Goal: Check status: Check status

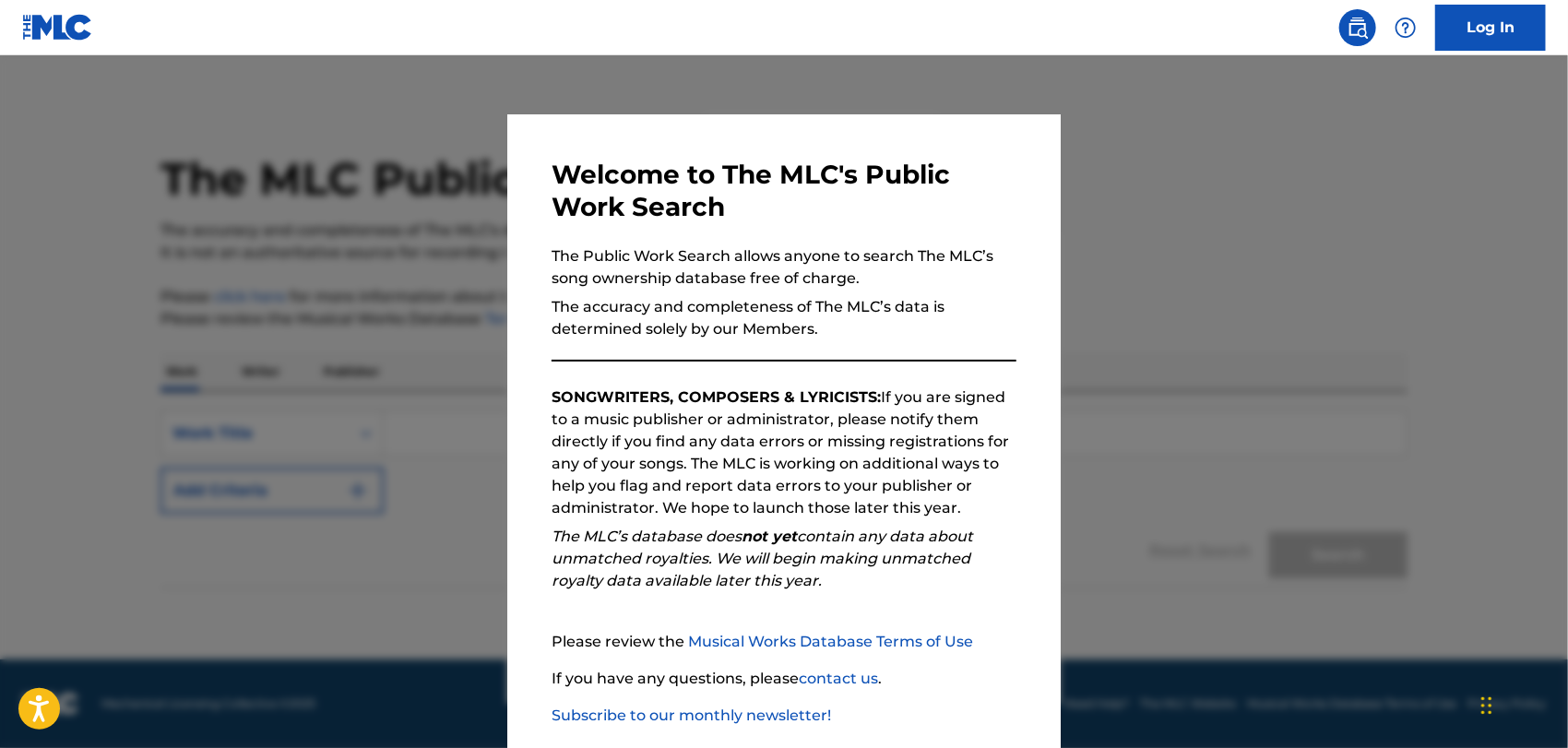
click at [1258, 271] on div at bounding box center [784, 429] width 1568 height 748
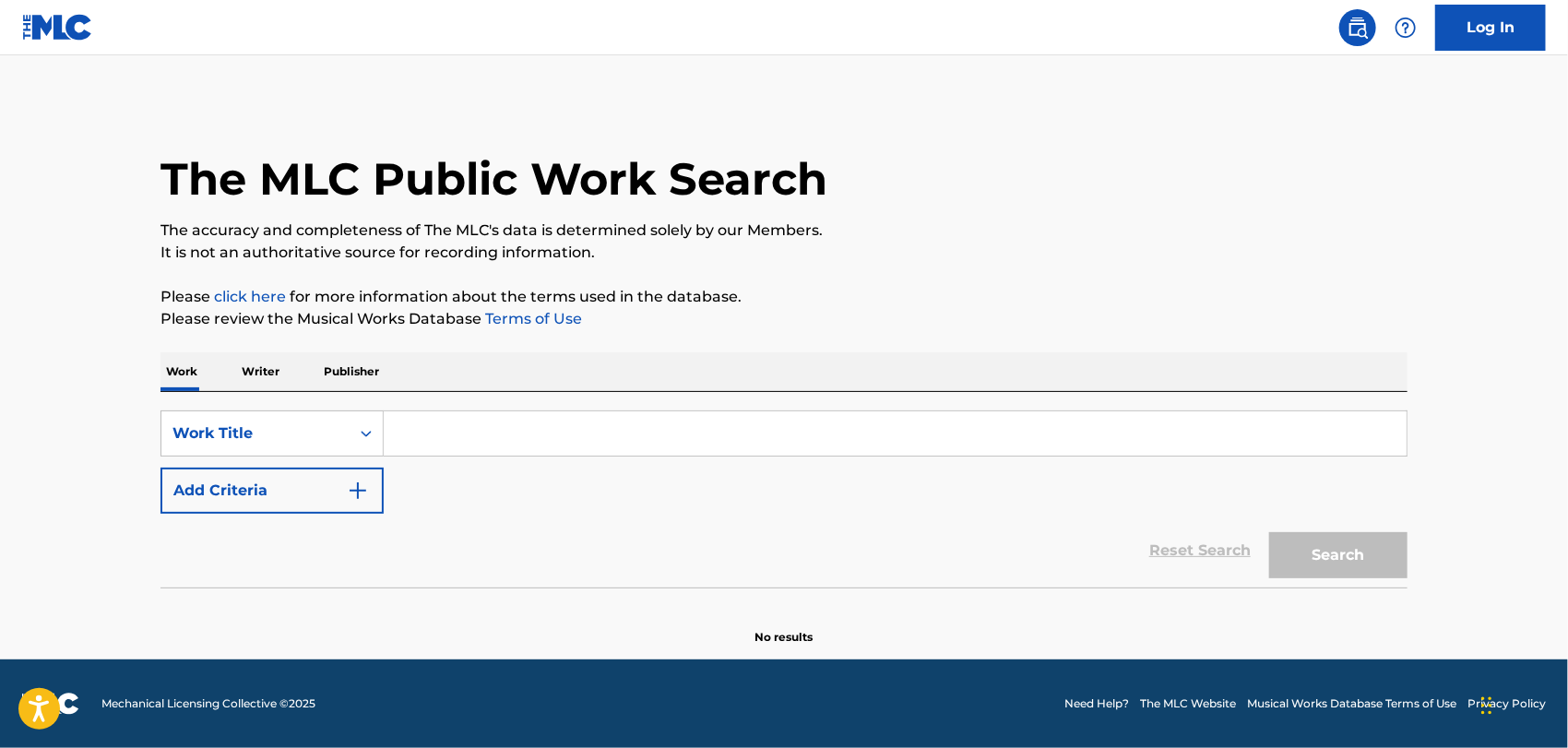
click at [462, 432] on input "Search Form" at bounding box center [895, 434] width 1023 height 44
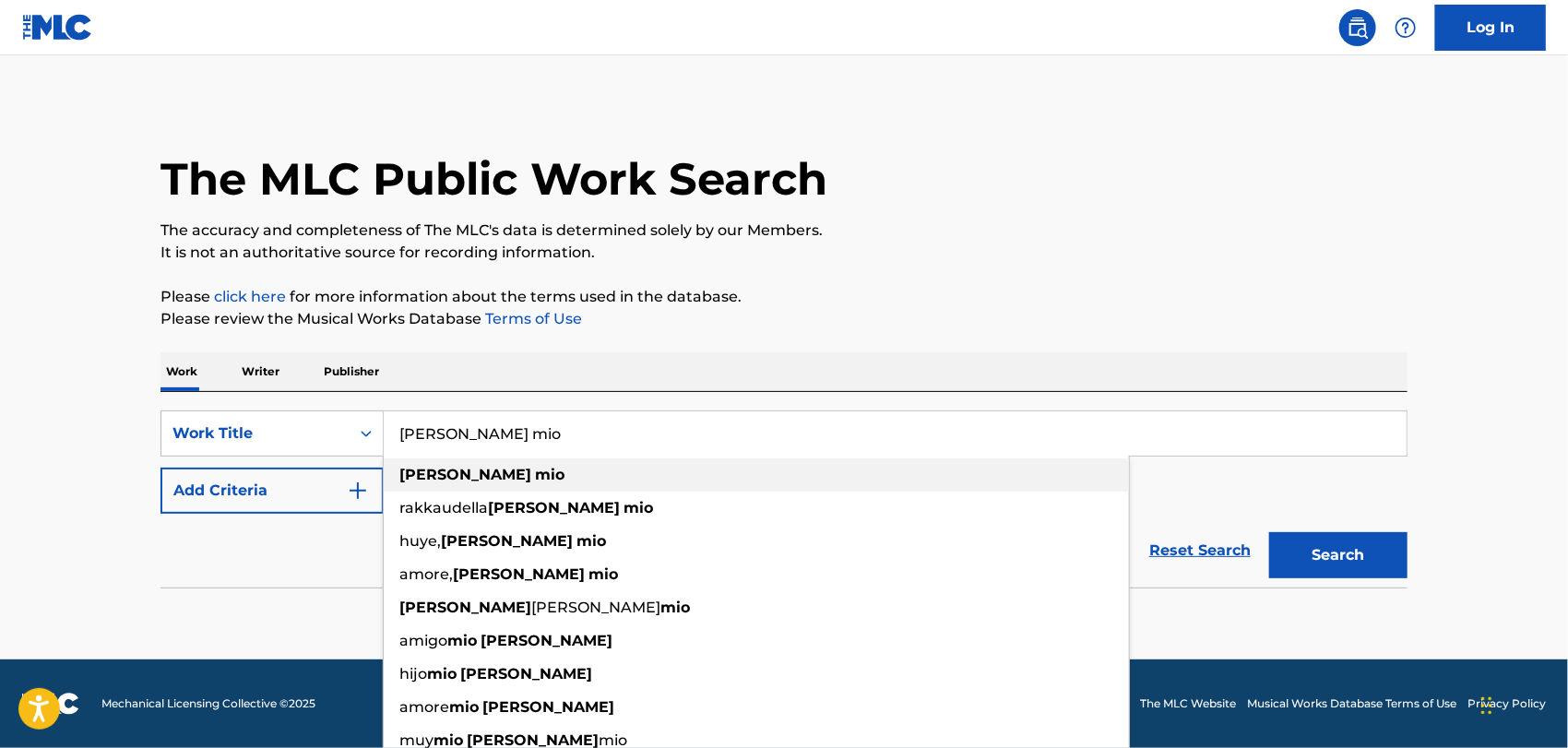
type input "[PERSON_NAME] mio"
click at [445, 470] on strong "[PERSON_NAME]" at bounding box center [465, 475] width 132 height 18
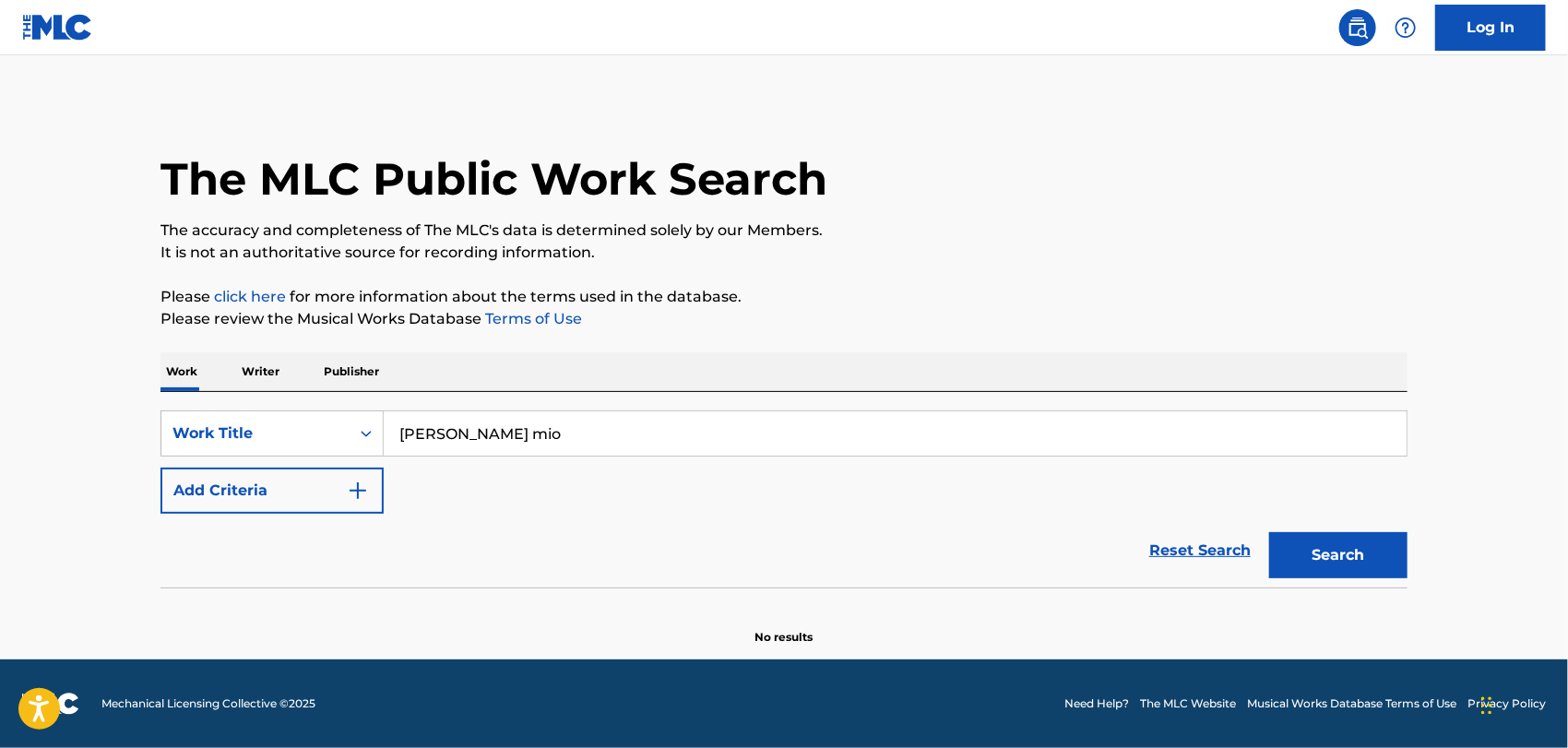
click at [358, 489] on img "Search Form" at bounding box center [358, 490] width 22 height 22
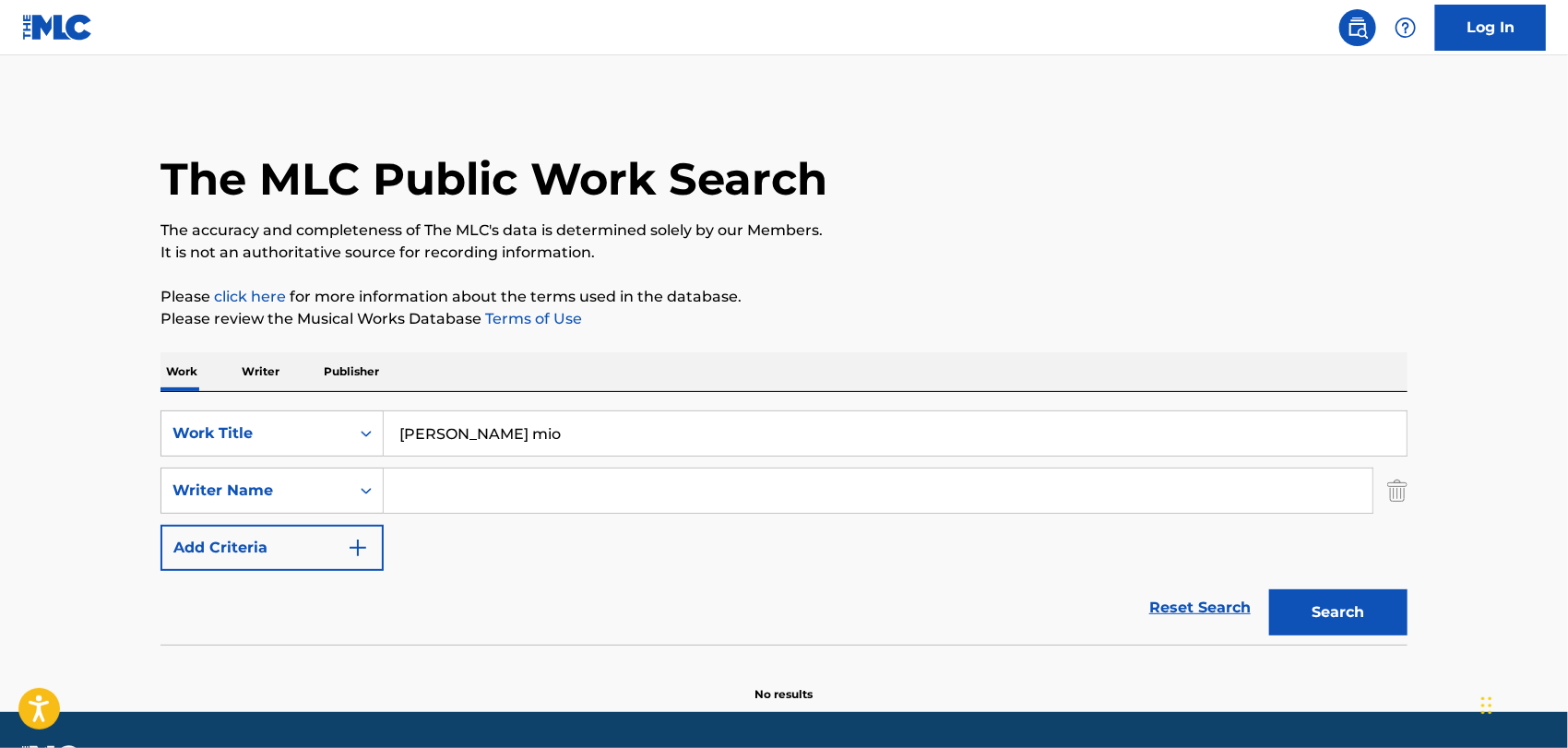
click at [430, 485] on input "Search Form" at bounding box center [878, 491] width 989 height 44
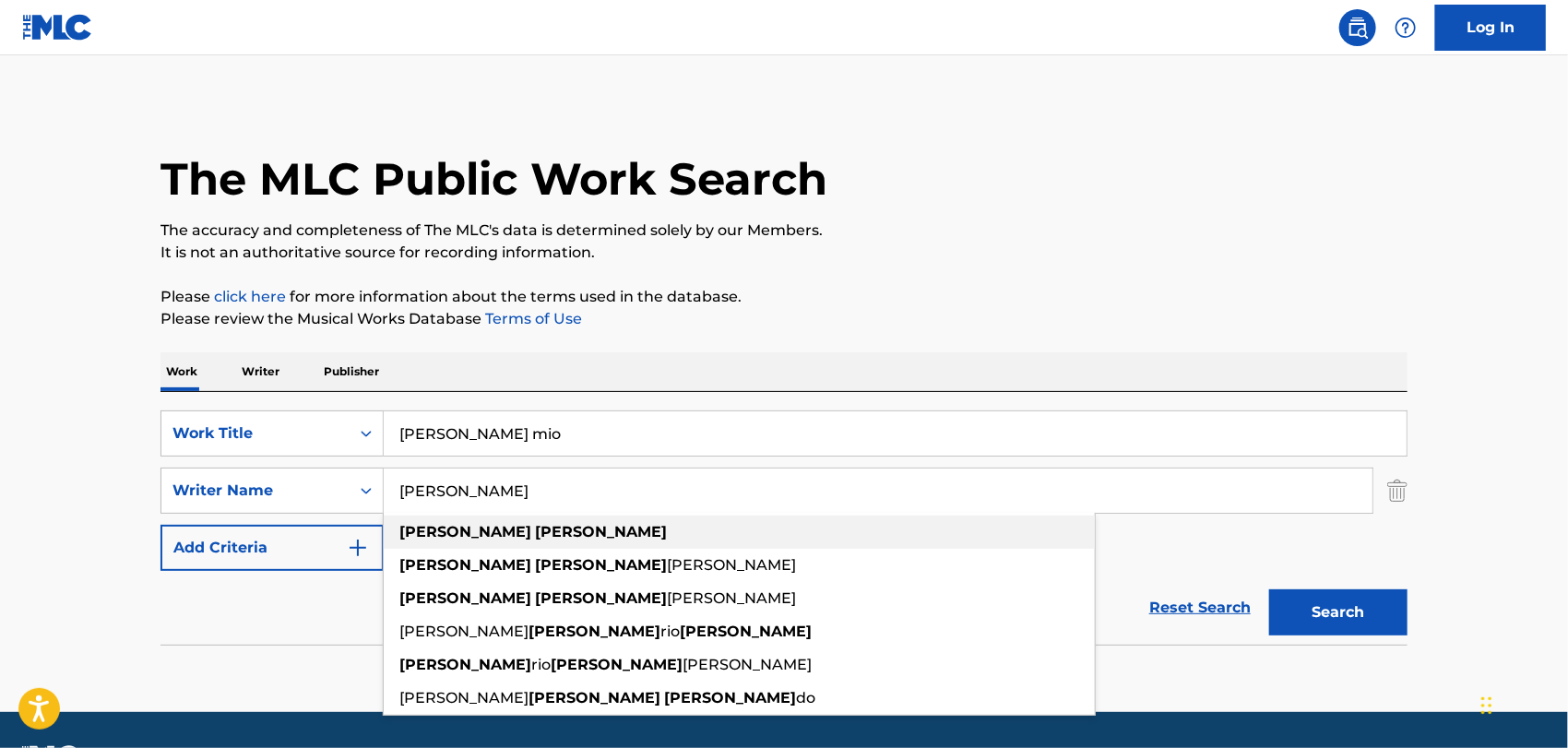
click at [427, 532] on strong "[PERSON_NAME]" at bounding box center [465, 531] width 132 height 18
type input "[PERSON_NAME]"
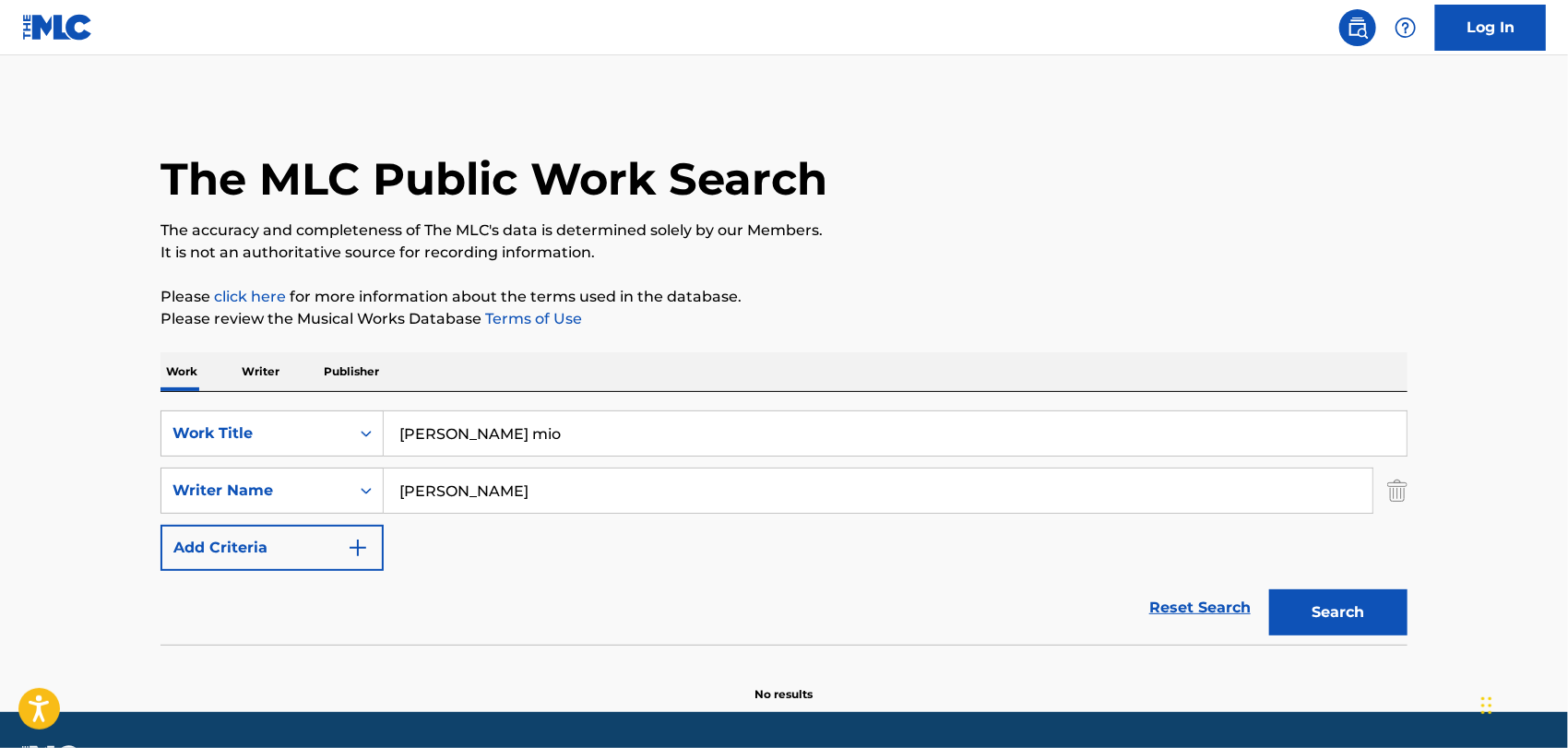
click at [1307, 621] on button "Search" at bounding box center [1337, 613] width 138 height 46
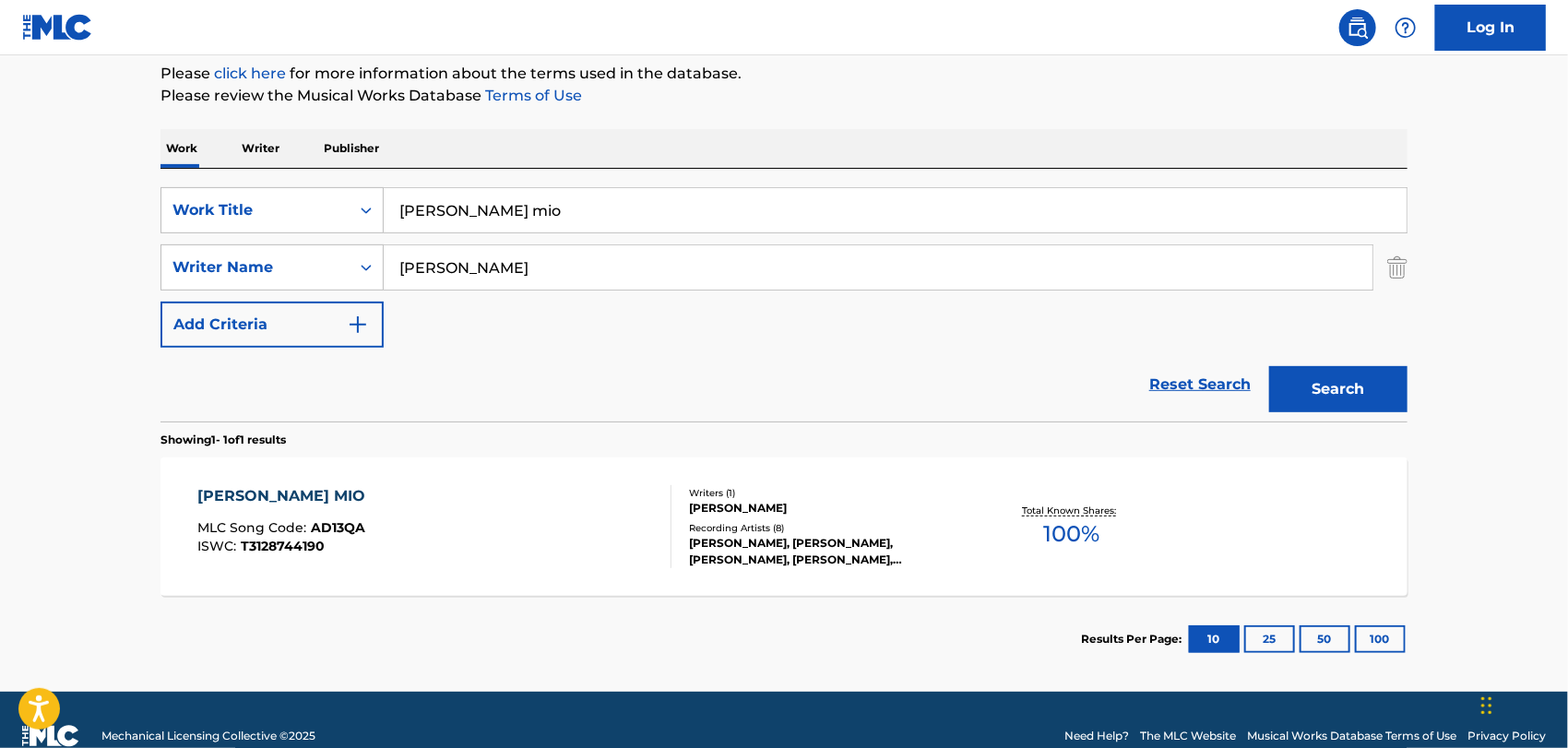
scroll to position [246, 0]
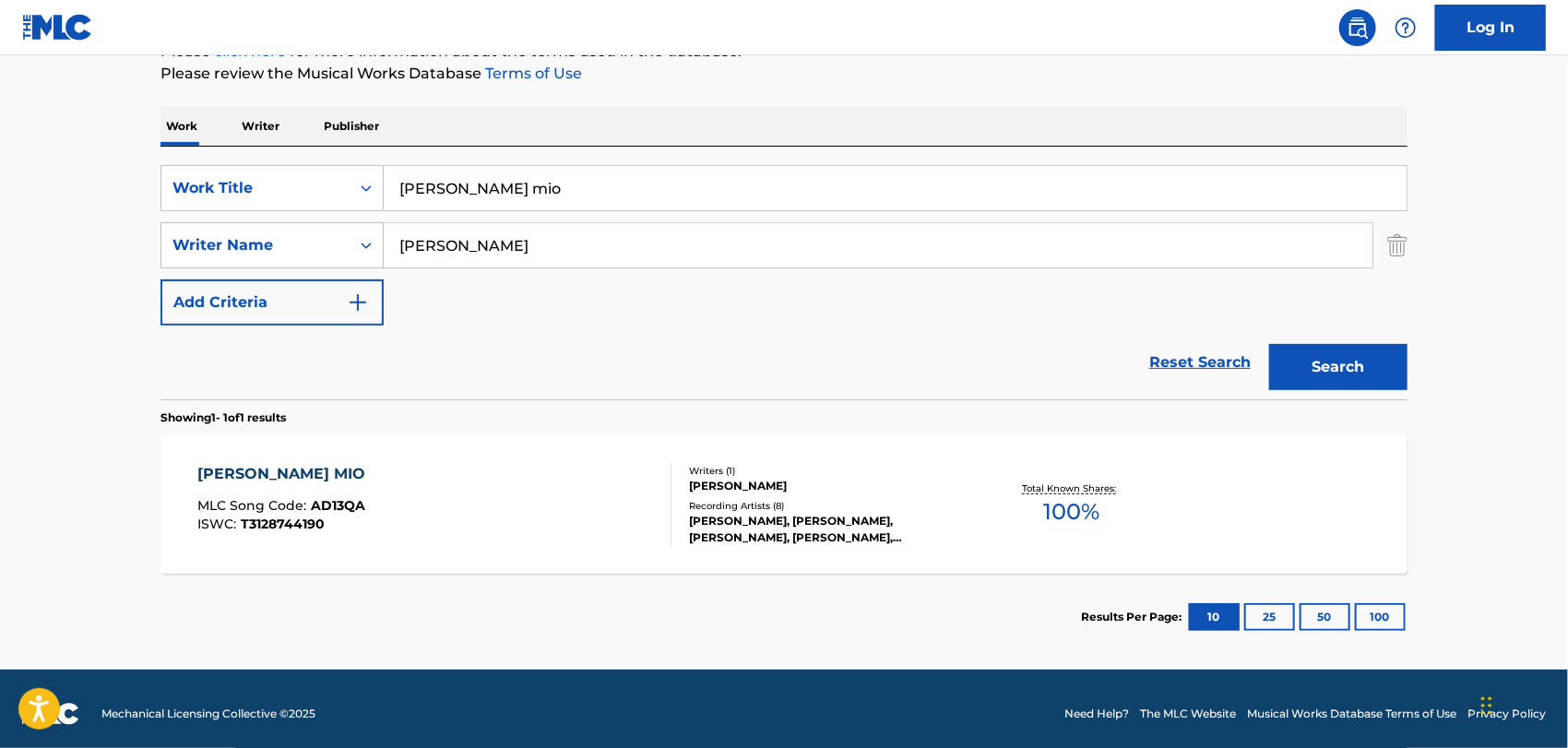
click at [273, 471] on div "[PERSON_NAME] MIO" at bounding box center [286, 475] width 177 height 22
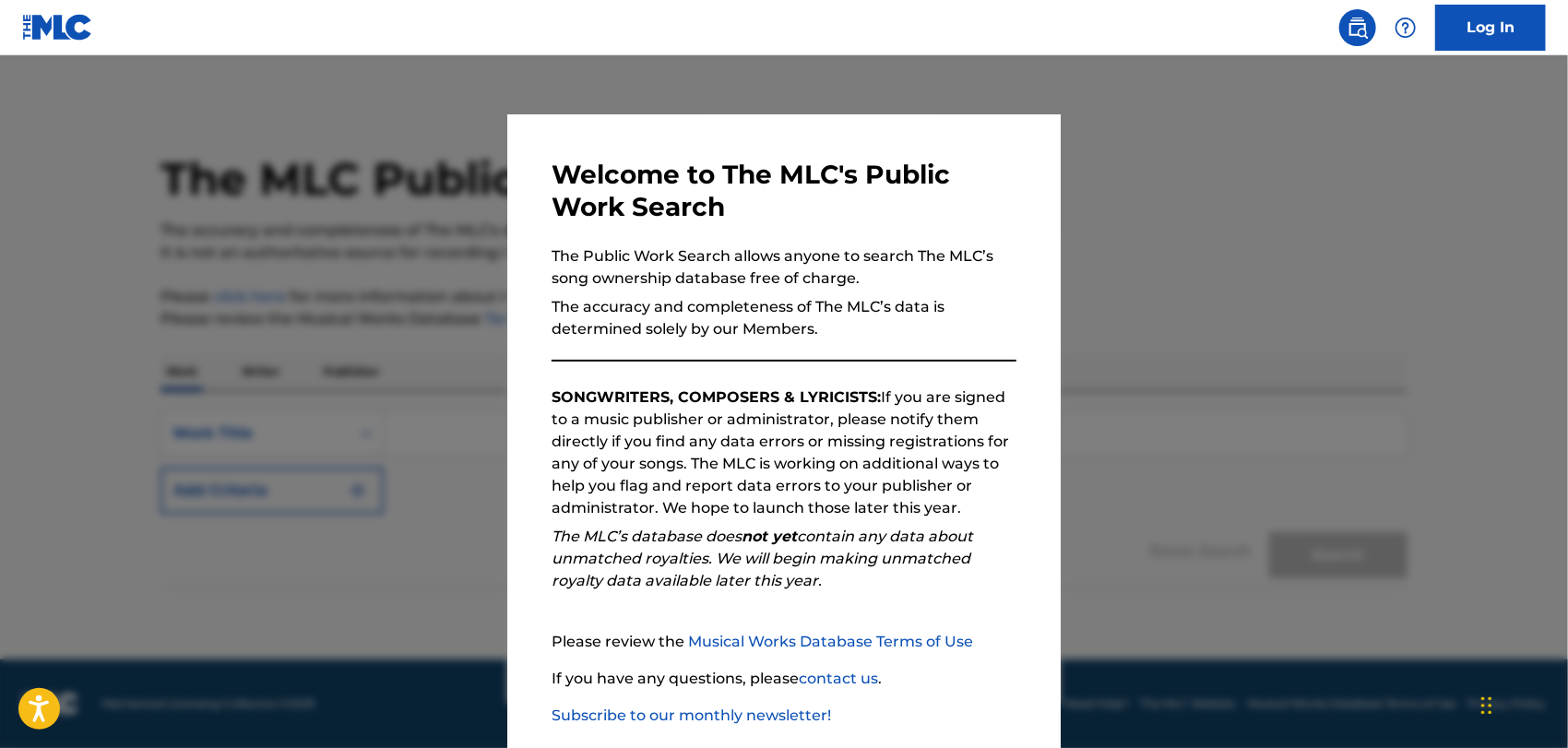
click at [1020, 317] on div "Welcome to The MLC's Public Work Search The Public Work Search allows anyone to…" at bounding box center [783, 478] width 553 height 729
click at [1478, 31] on link "Log In" at bounding box center [1489, 28] width 110 height 46
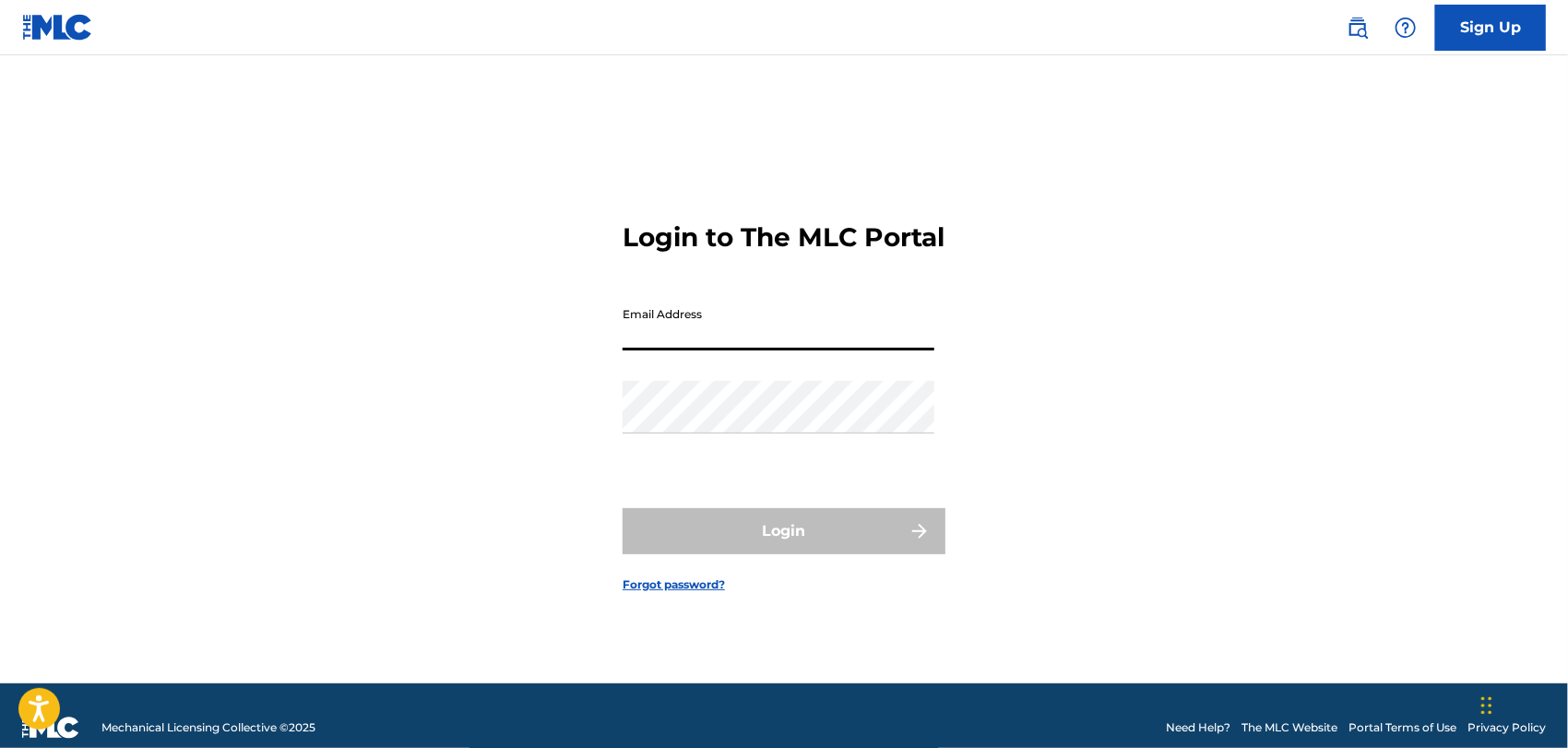
click at [731, 344] on input "Email Address" at bounding box center [778, 323] width 311 height 53
type input "pepe100x35@yahoo.com"
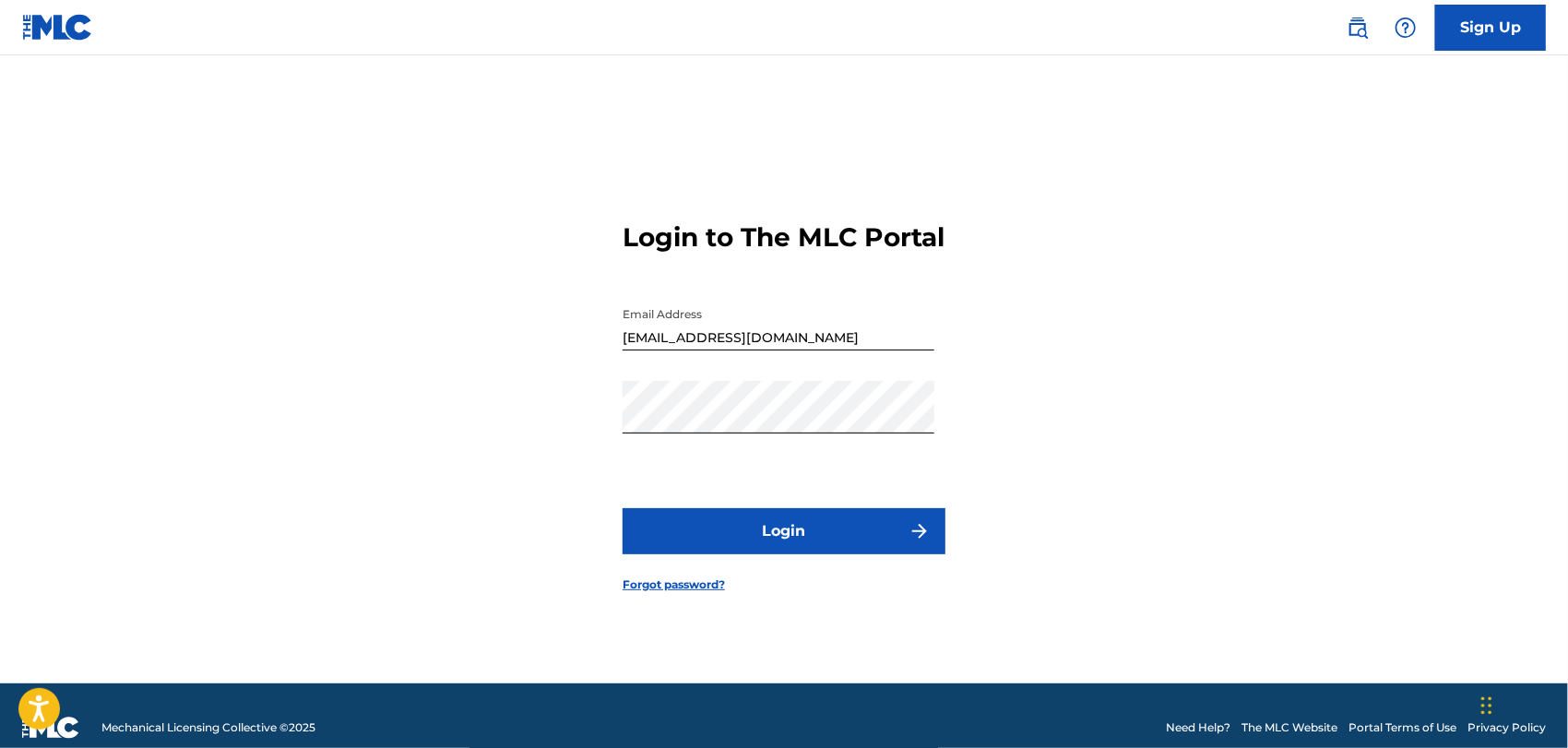
click at [761, 541] on button "Login" at bounding box center [784, 531] width 322 height 46
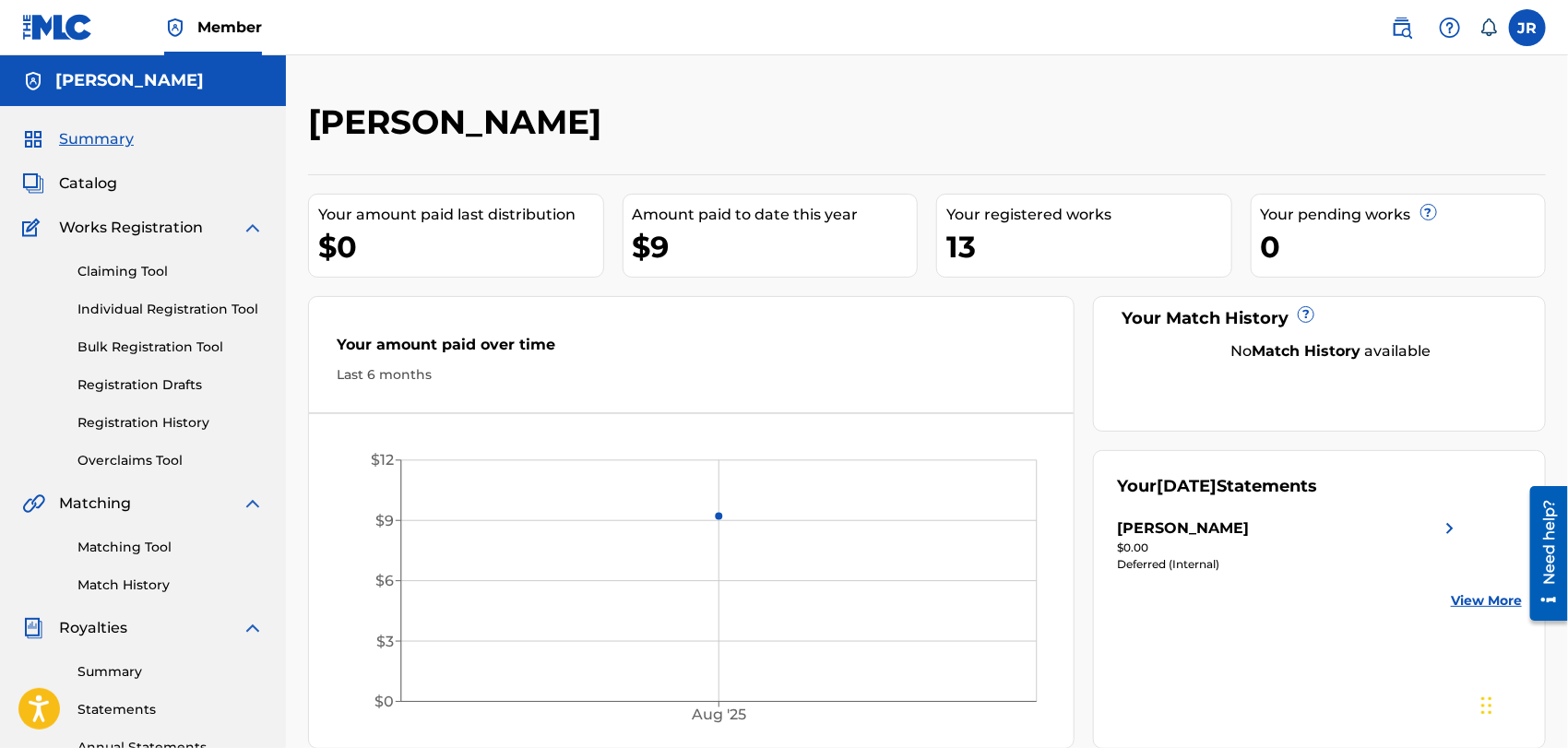
click at [162, 422] on link "Registration History" at bounding box center [171, 423] width 186 height 19
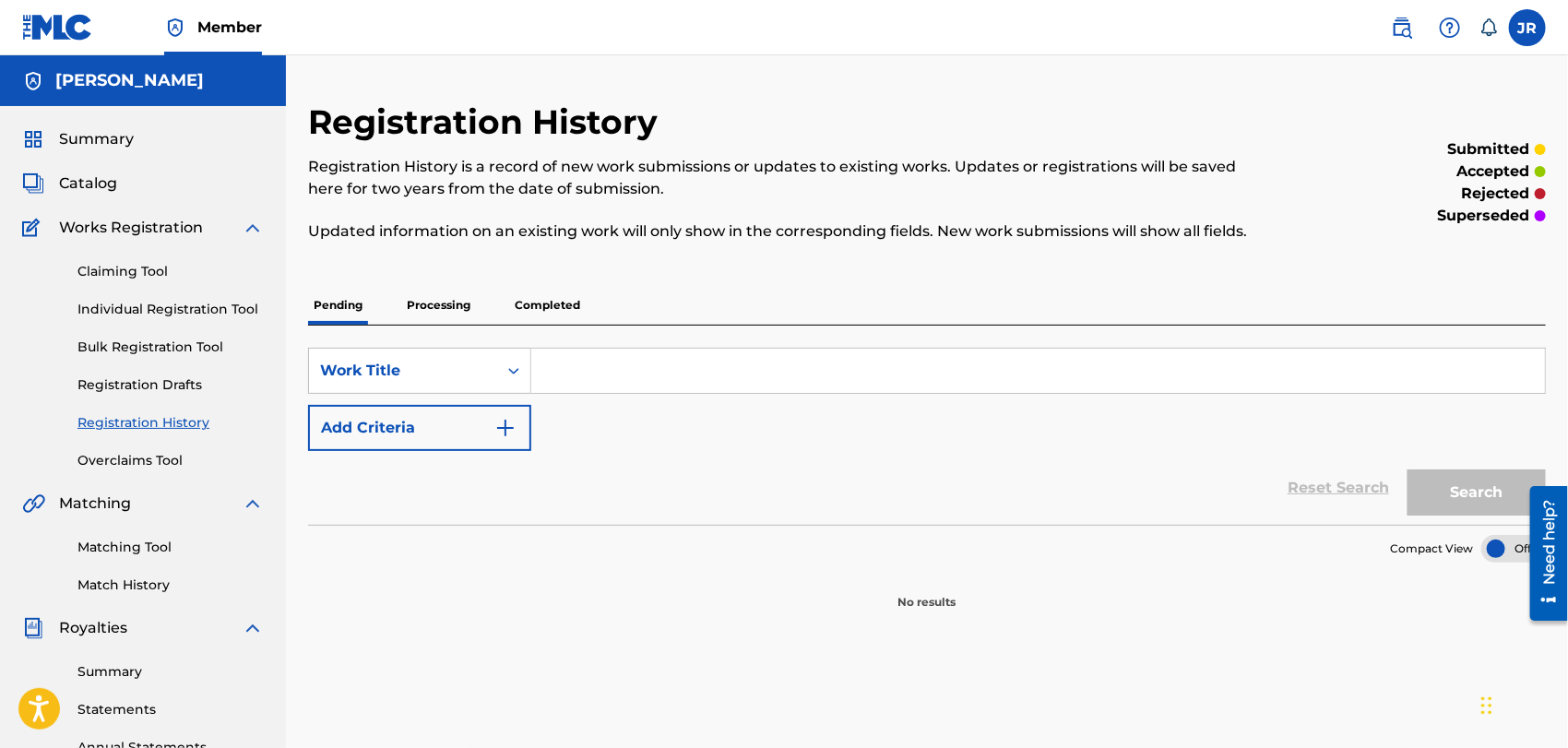
click at [161, 304] on link "Individual Registration Tool" at bounding box center [171, 309] width 186 height 19
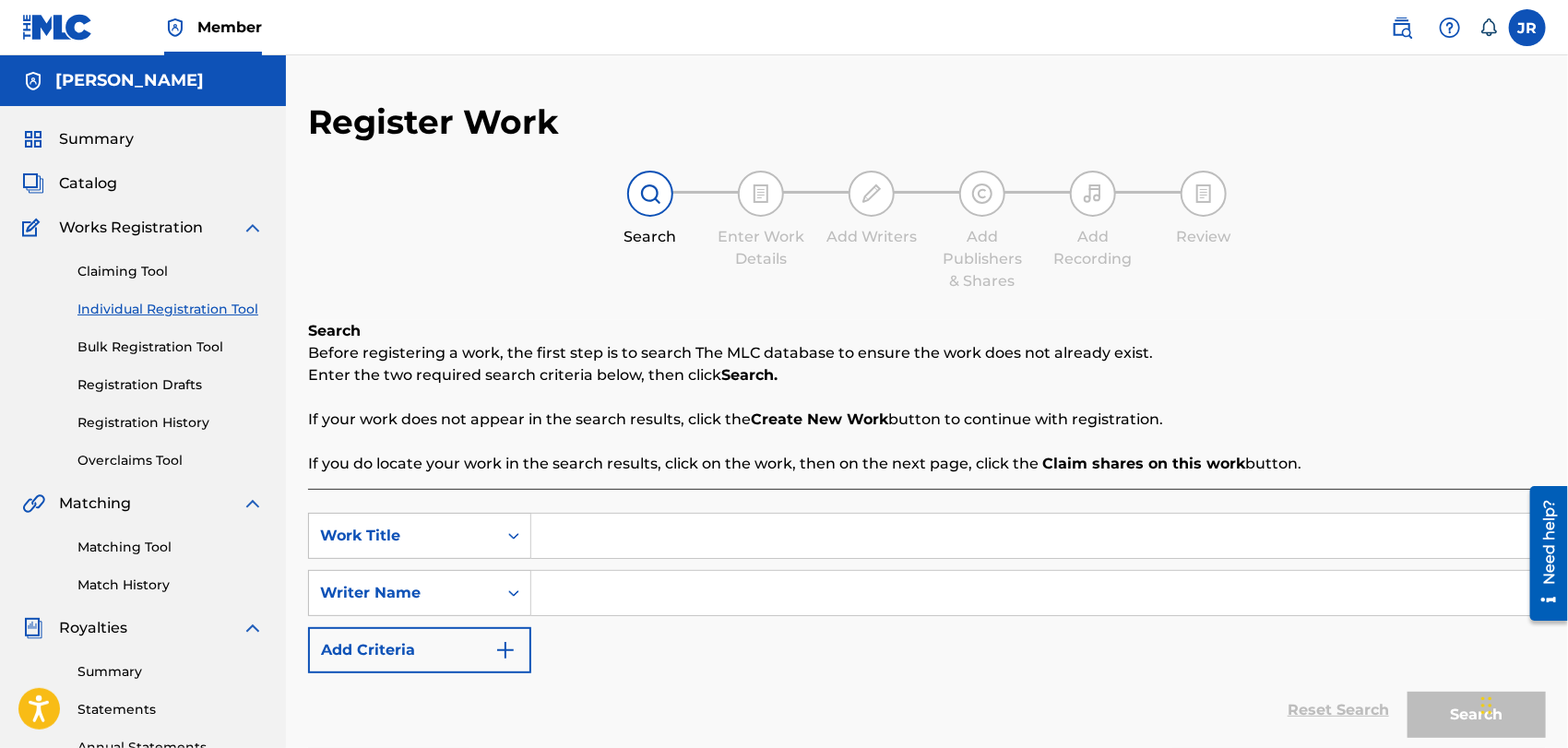
click at [132, 418] on link "Registration History" at bounding box center [171, 423] width 186 height 19
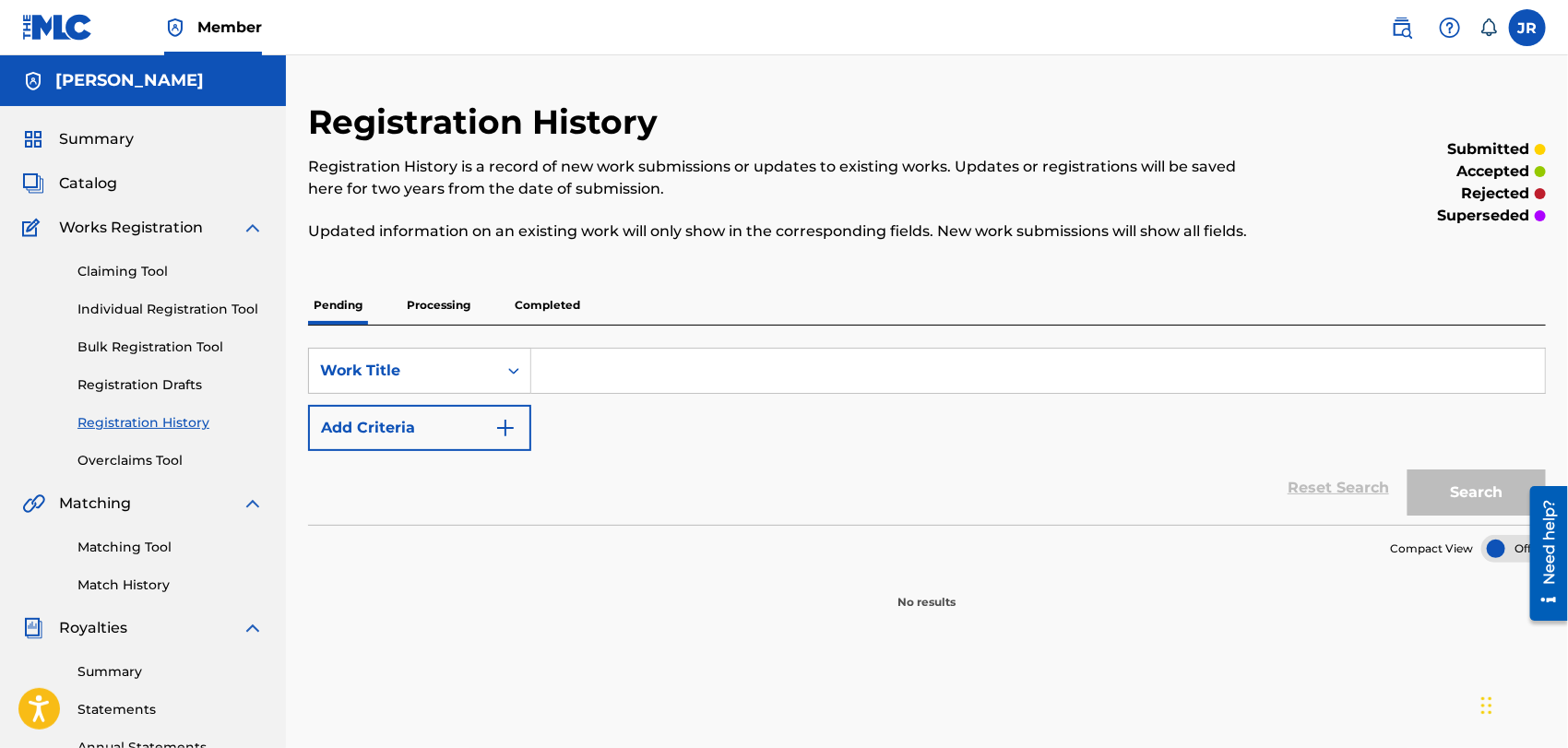
click at [440, 302] on p "Processing" at bounding box center [438, 305] width 75 height 39
click at [544, 303] on p "Completed" at bounding box center [547, 305] width 77 height 39
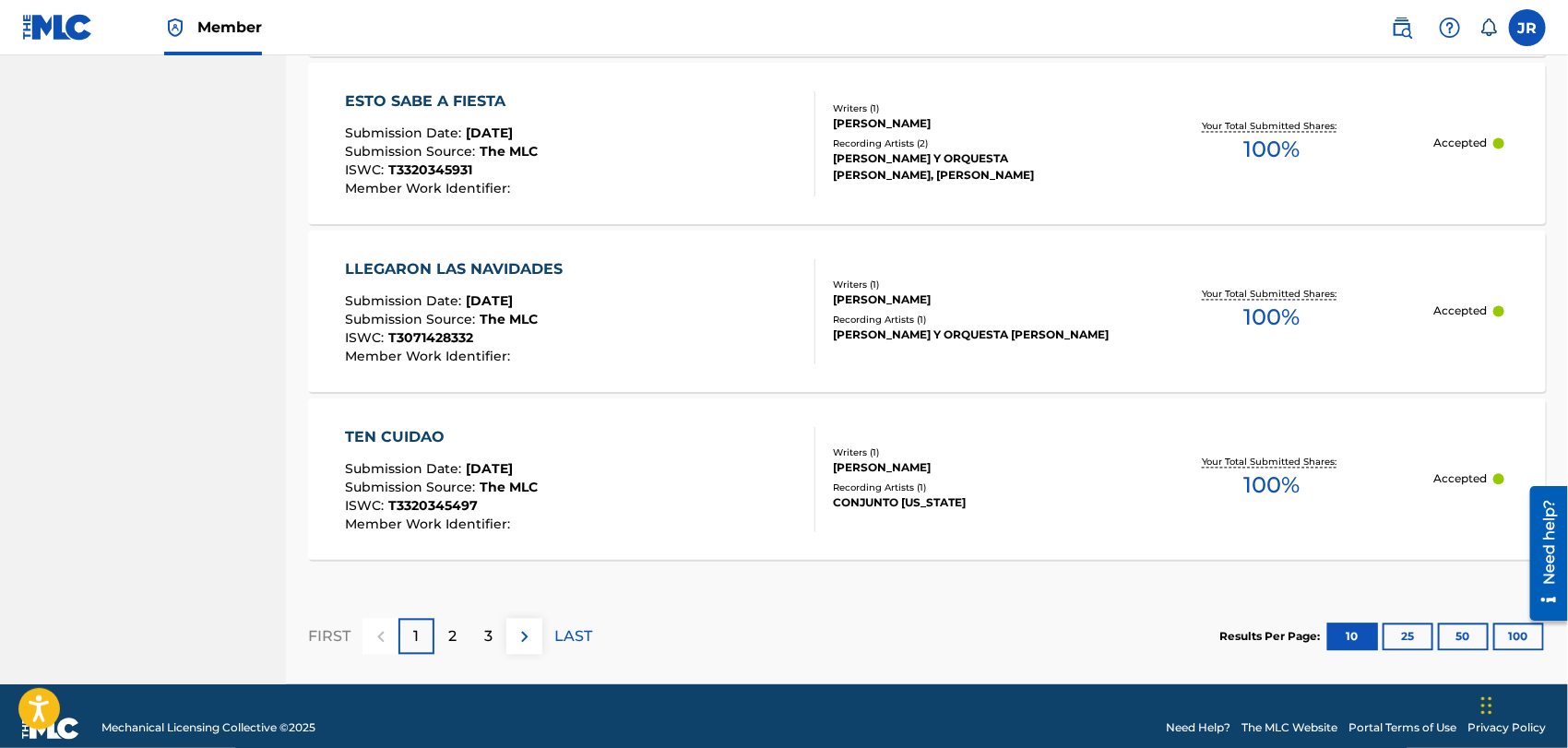
scroll to position [1785, 0]
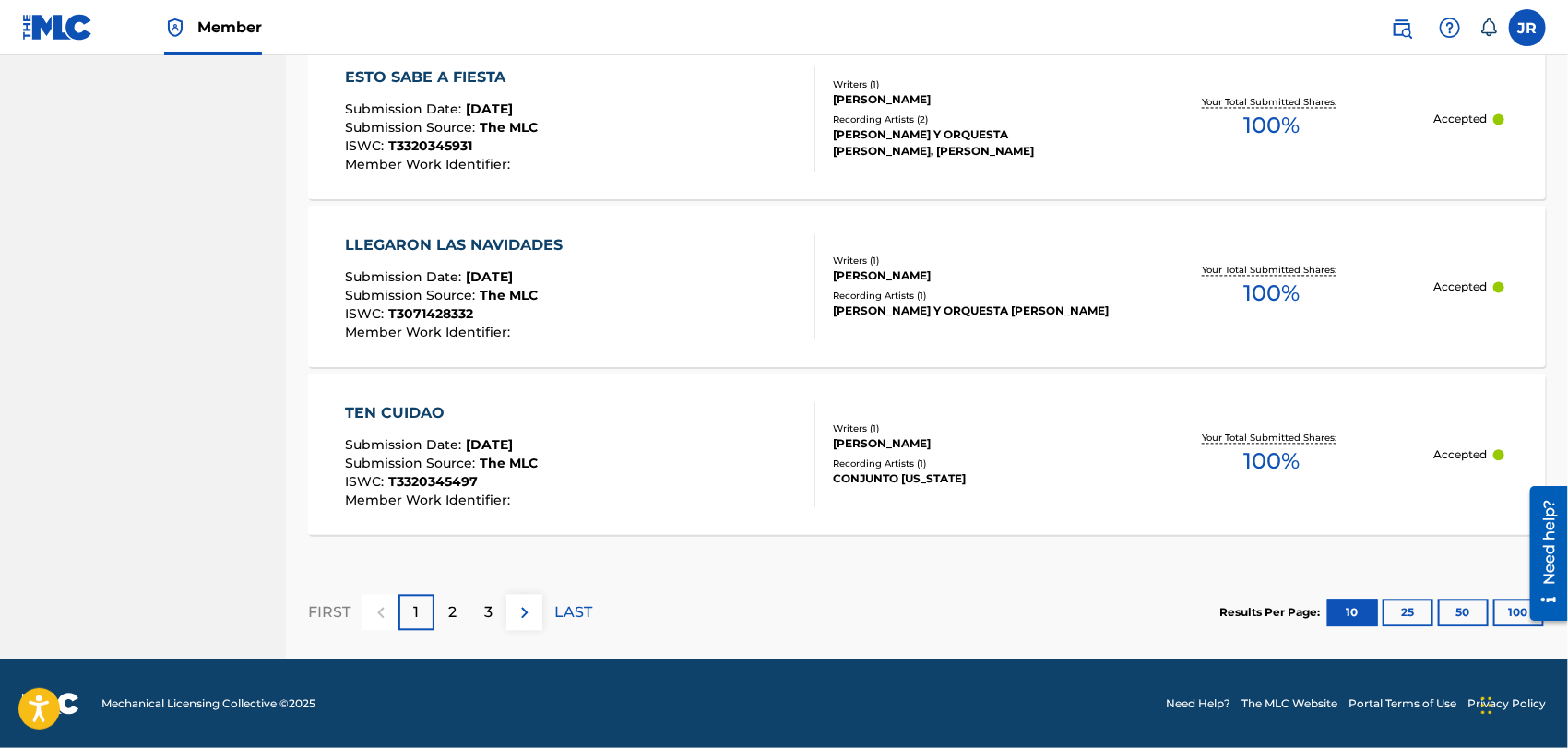
click at [453, 616] on p "2" at bounding box center [452, 613] width 8 height 22
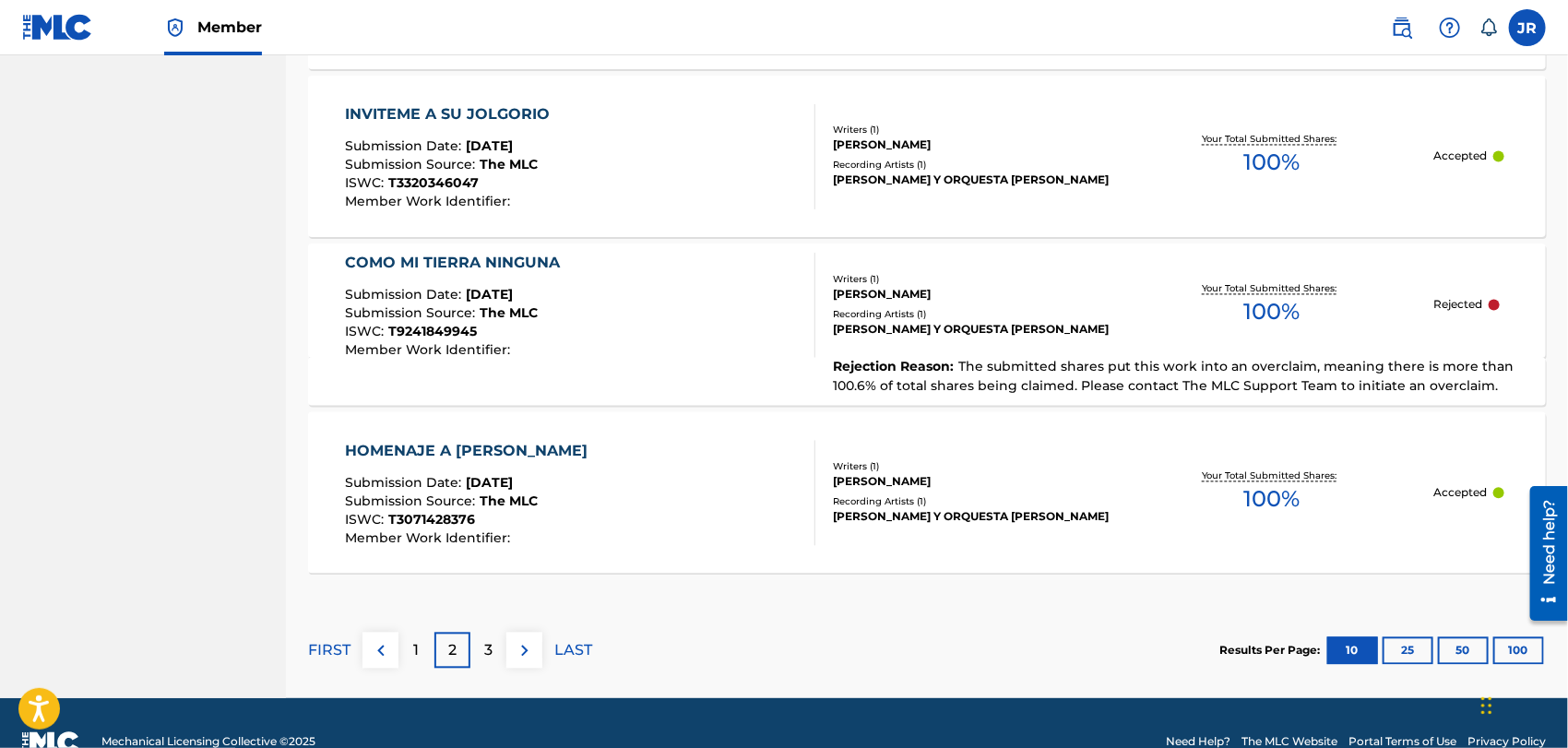
scroll to position [1786, 0]
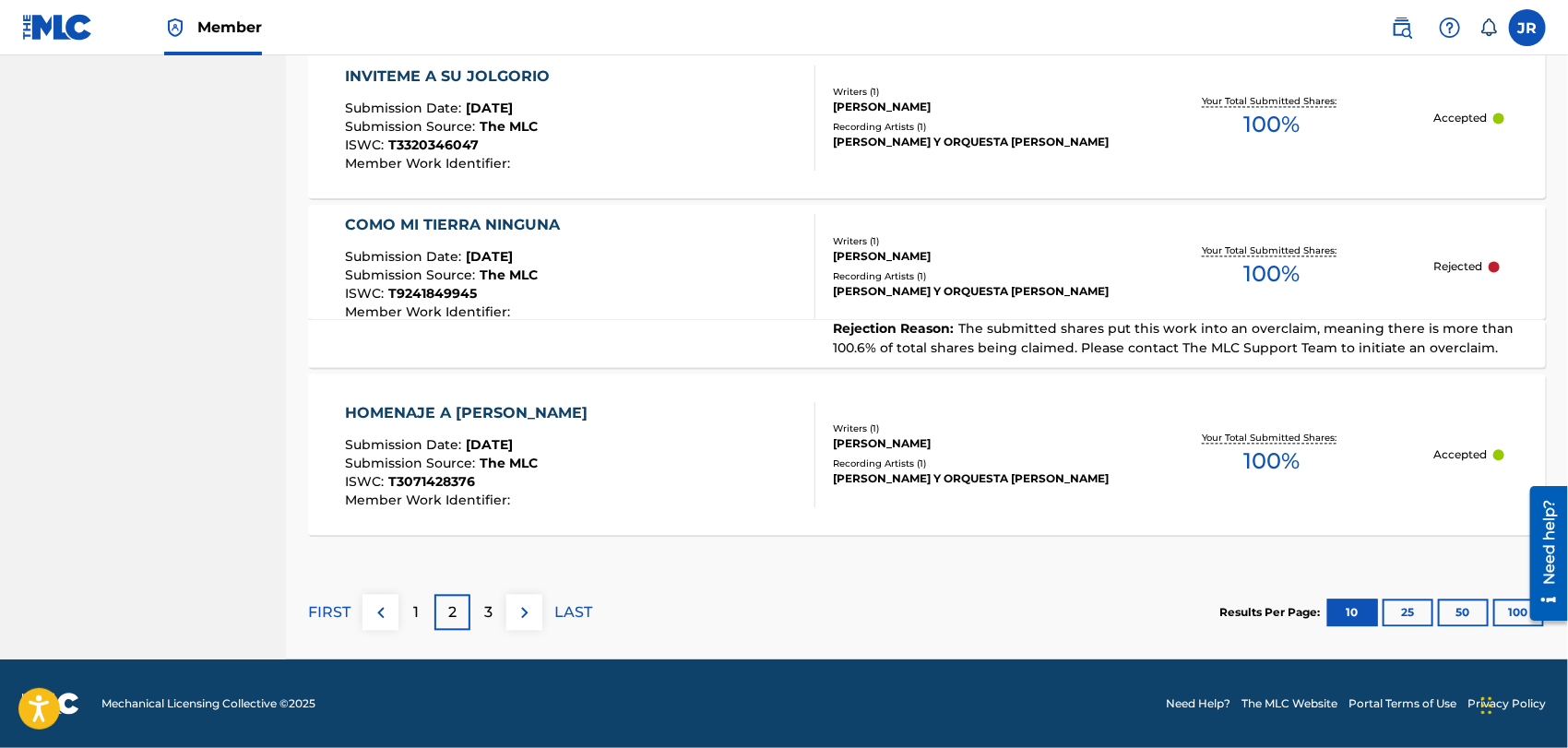
click at [489, 612] on p "3" at bounding box center [487, 613] width 8 height 22
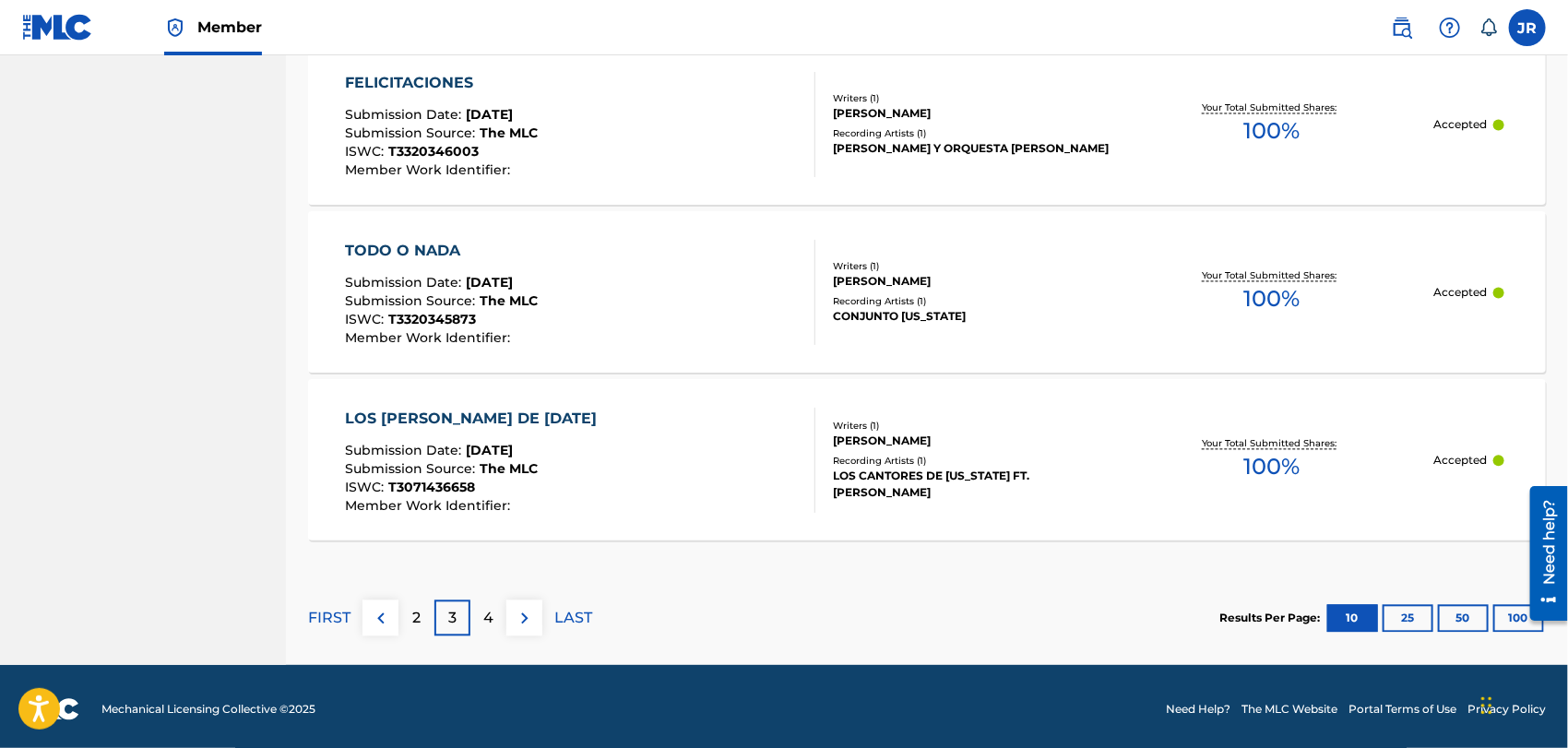
scroll to position [1785, 0]
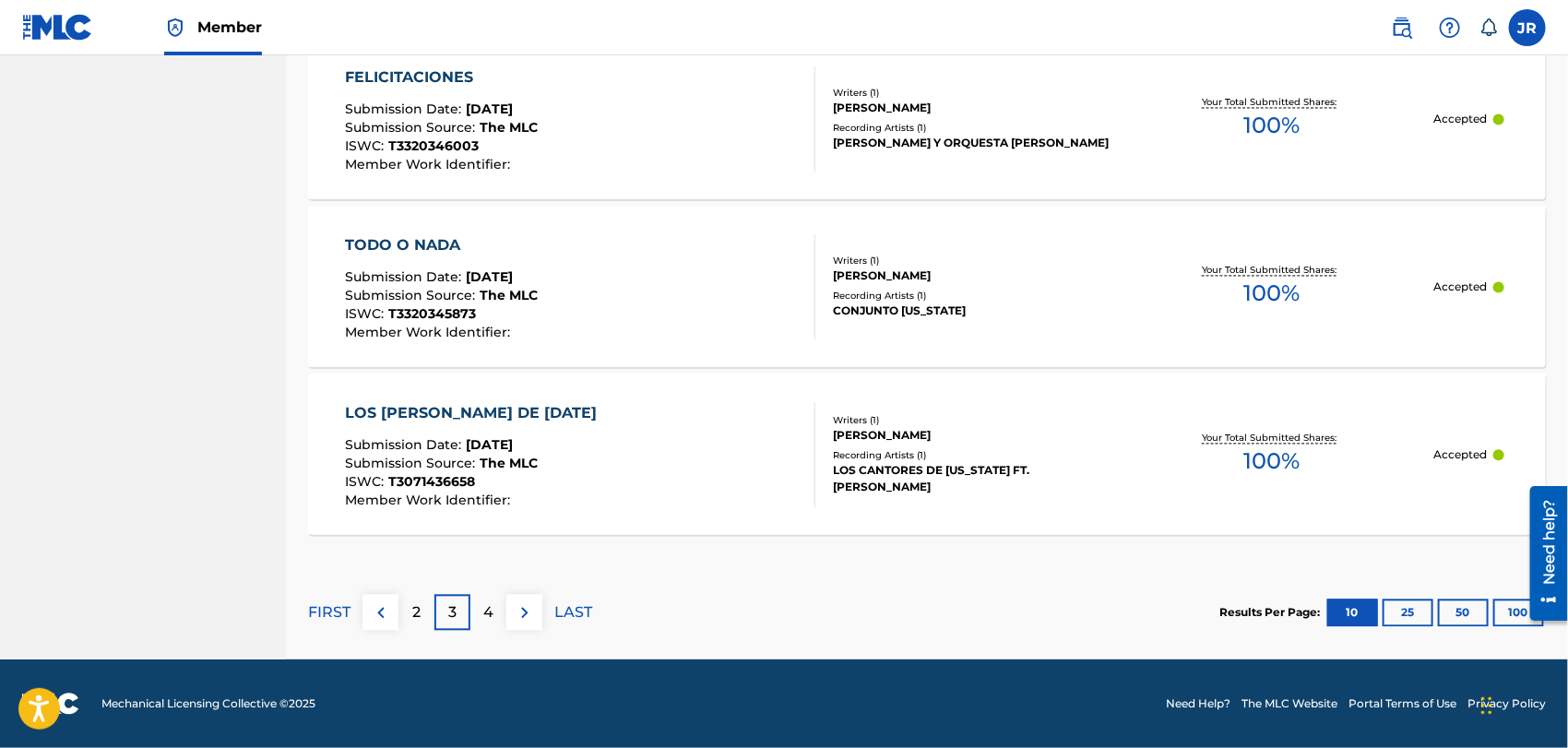
click at [486, 608] on p "4" at bounding box center [487, 613] width 10 height 22
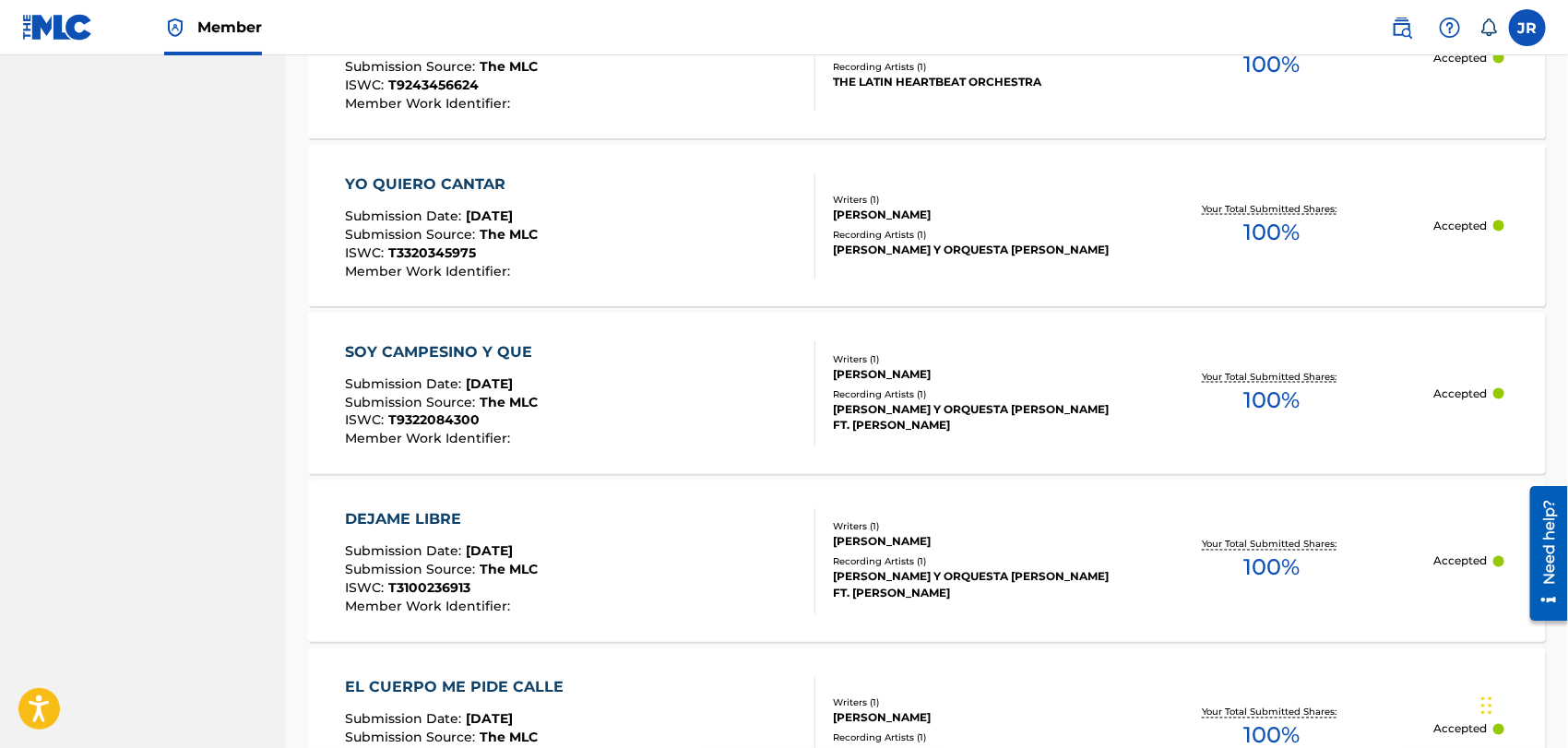
scroll to position [1616, 0]
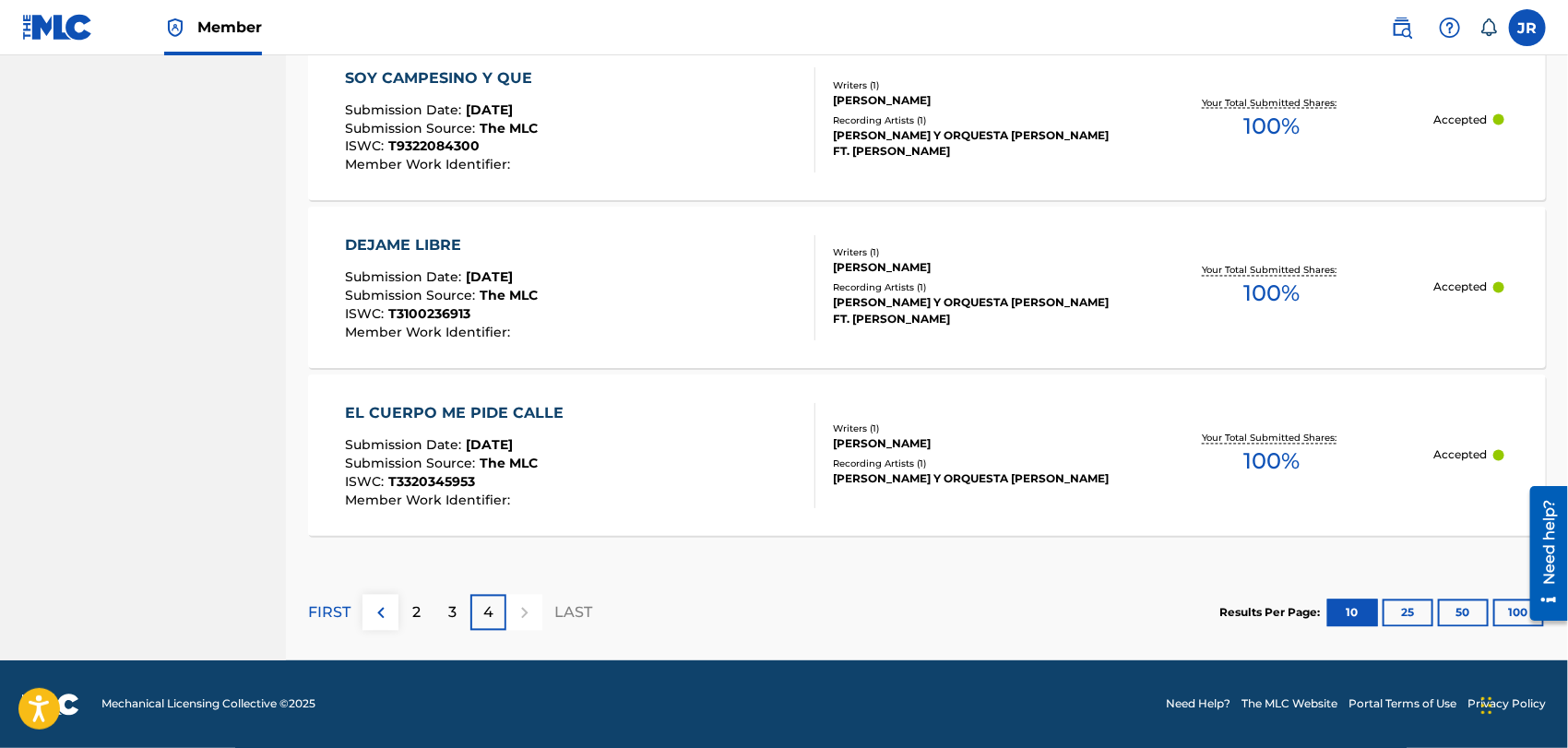
click at [450, 617] on p "3" at bounding box center [452, 614] width 8 height 22
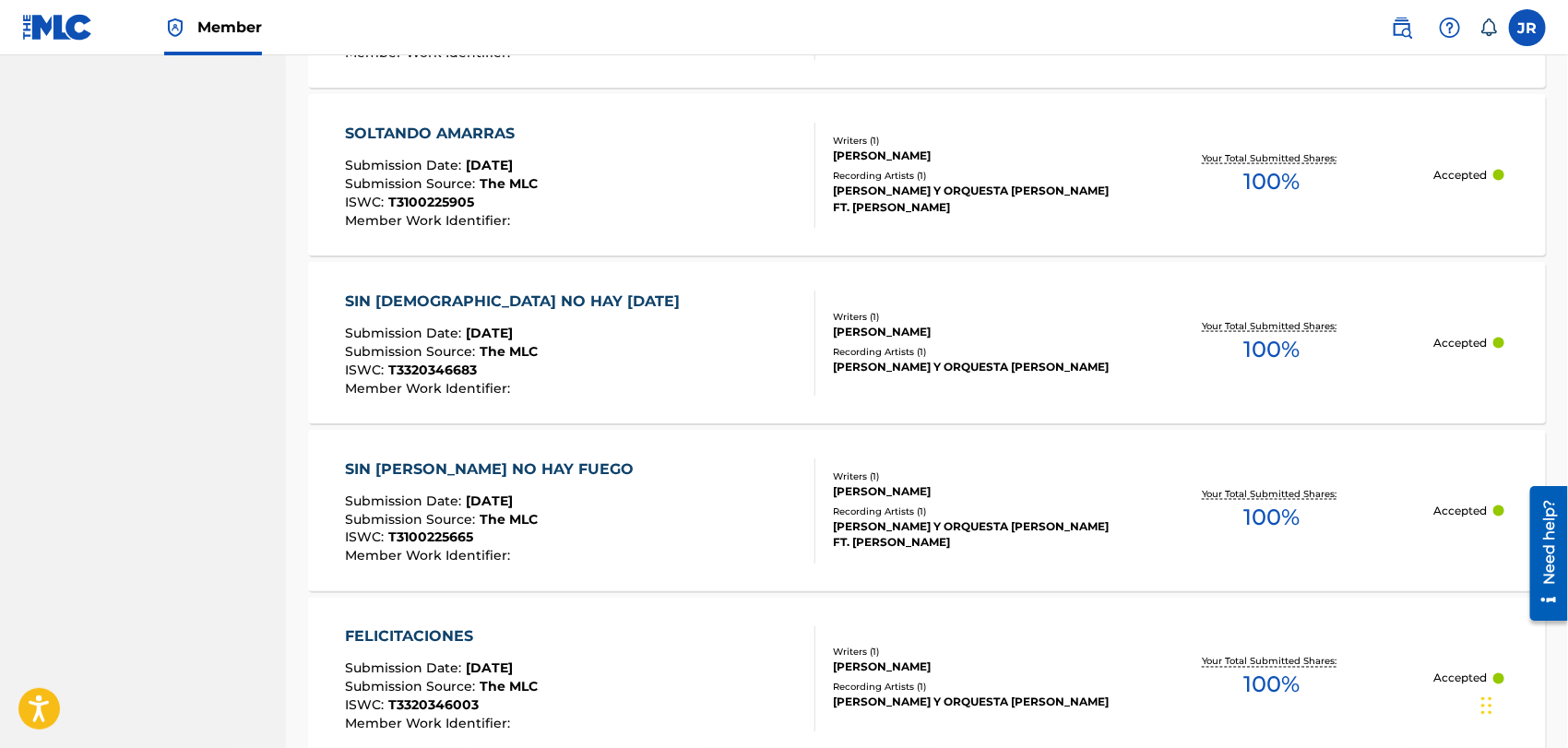
scroll to position [1785, 0]
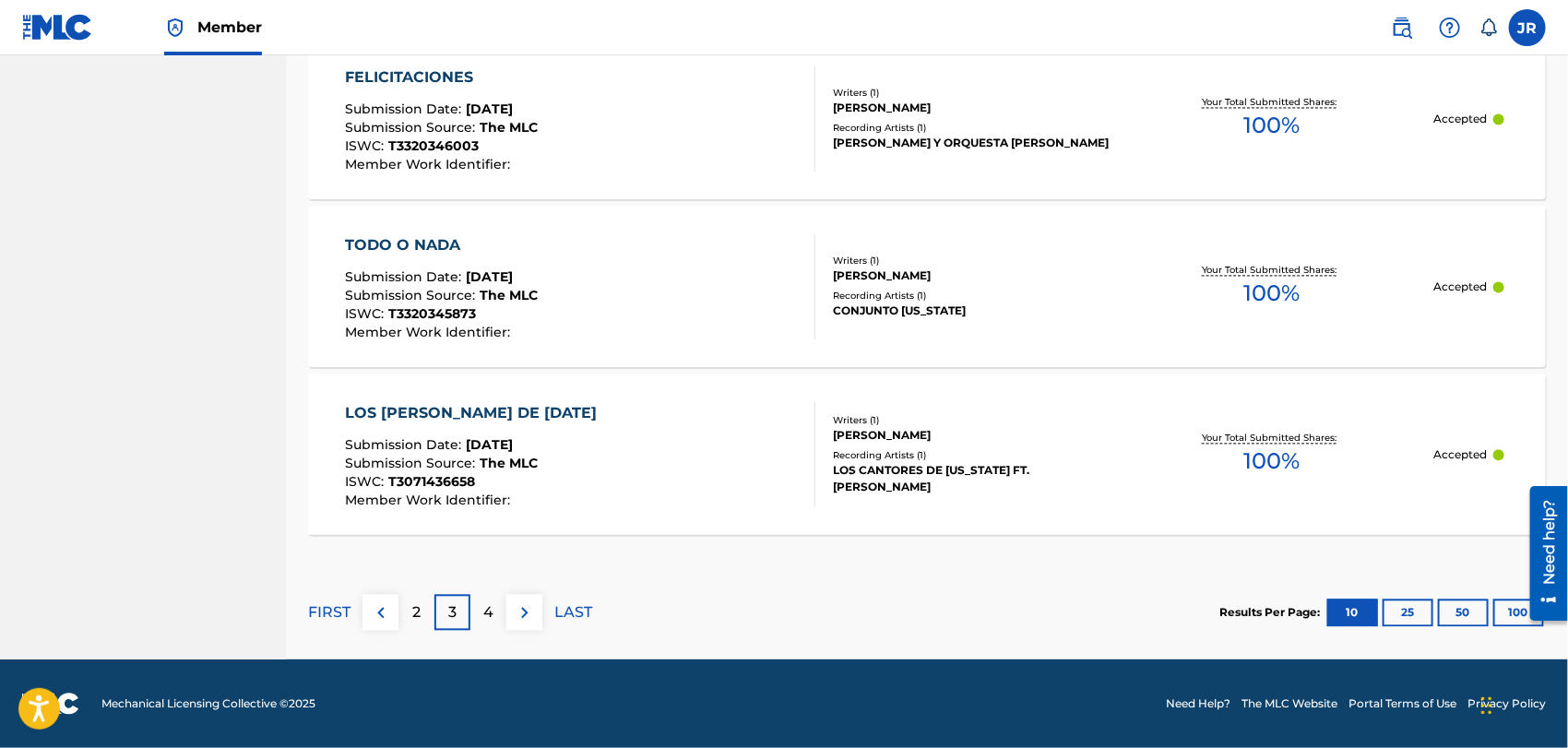
click at [416, 615] on p "2" at bounding box center [416, 613] width 8 height 22
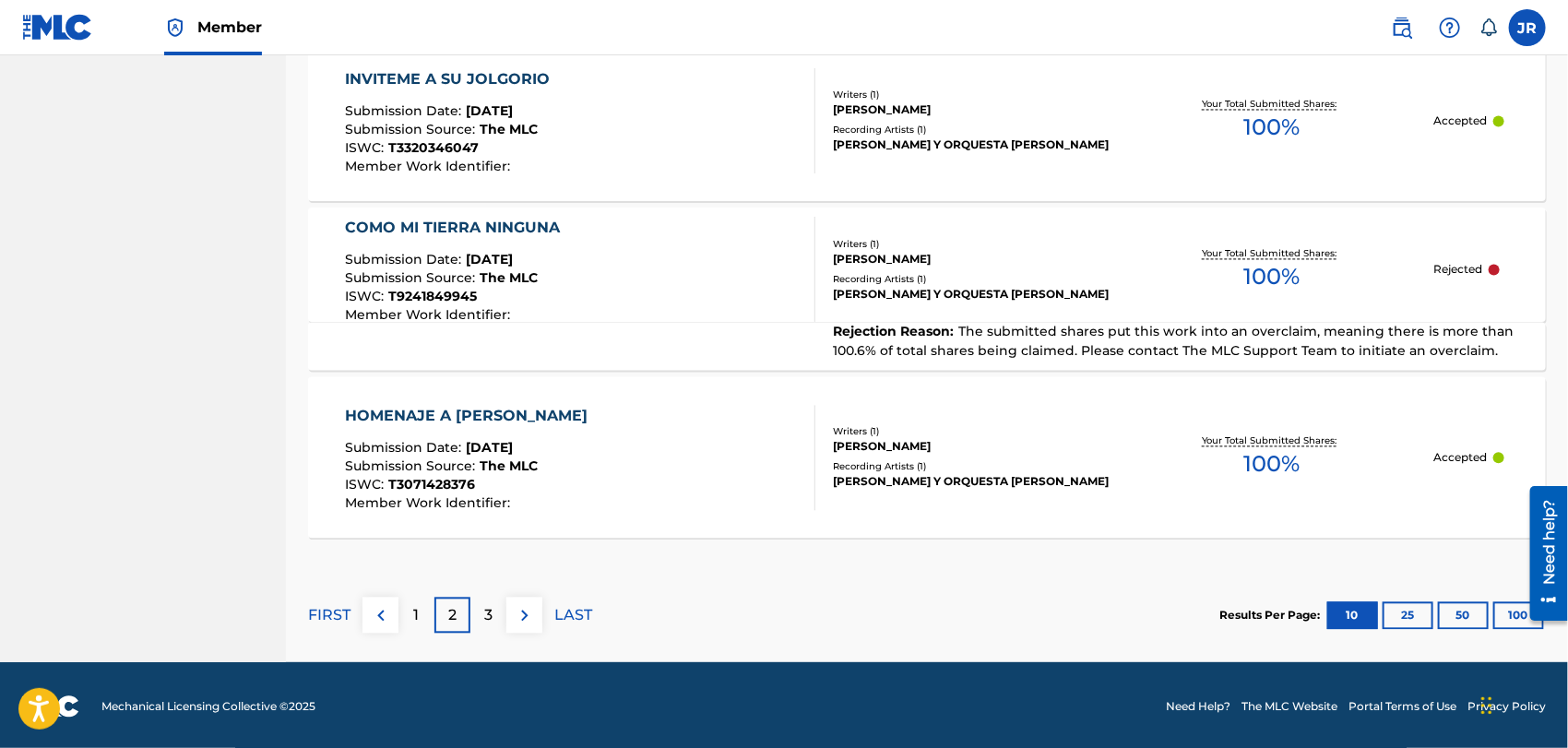
scroll to position [1786, 0]
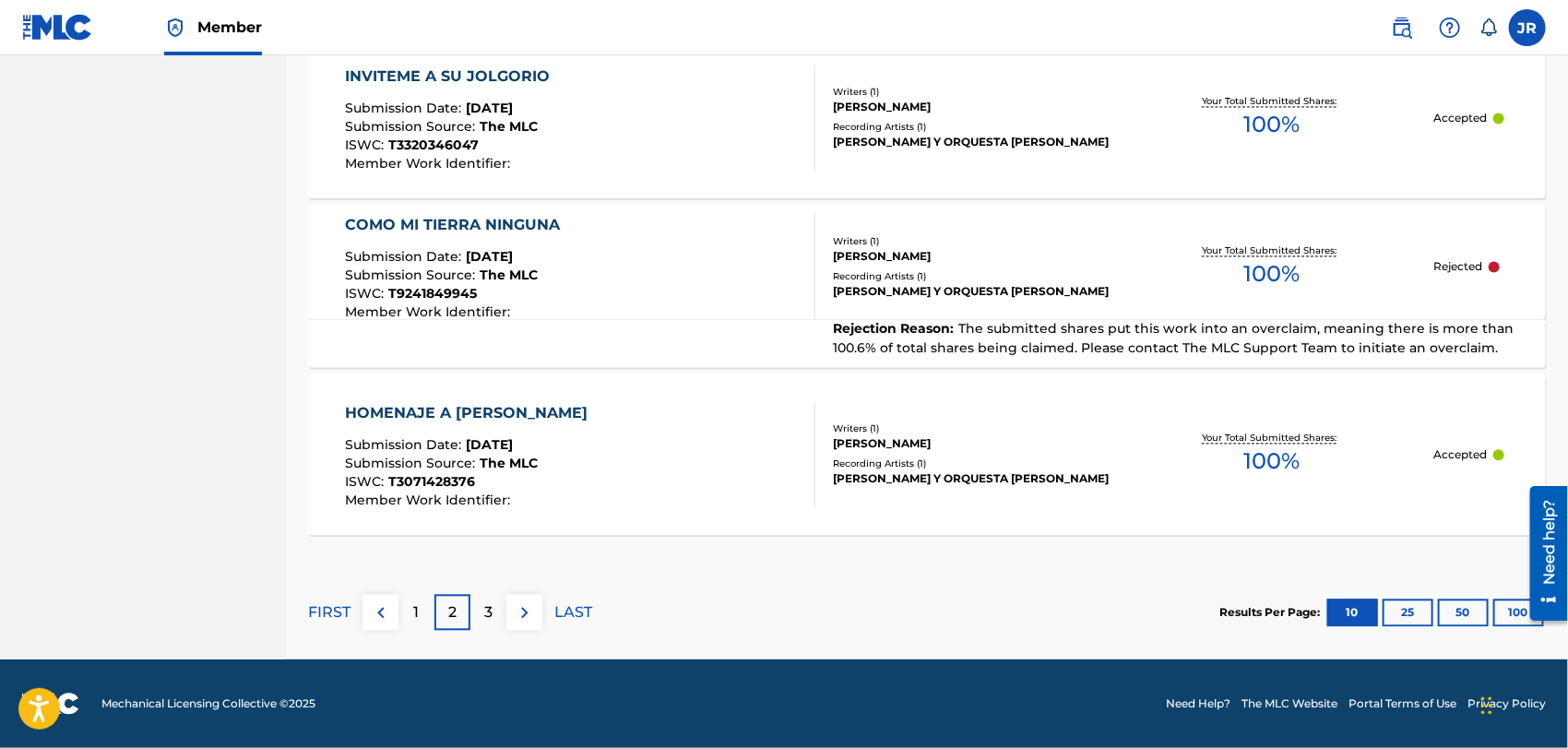
click at [525, 218] on div "COMO MI TIERRA NINGUNA" at bounding box center [457, 225] width 224 height 22
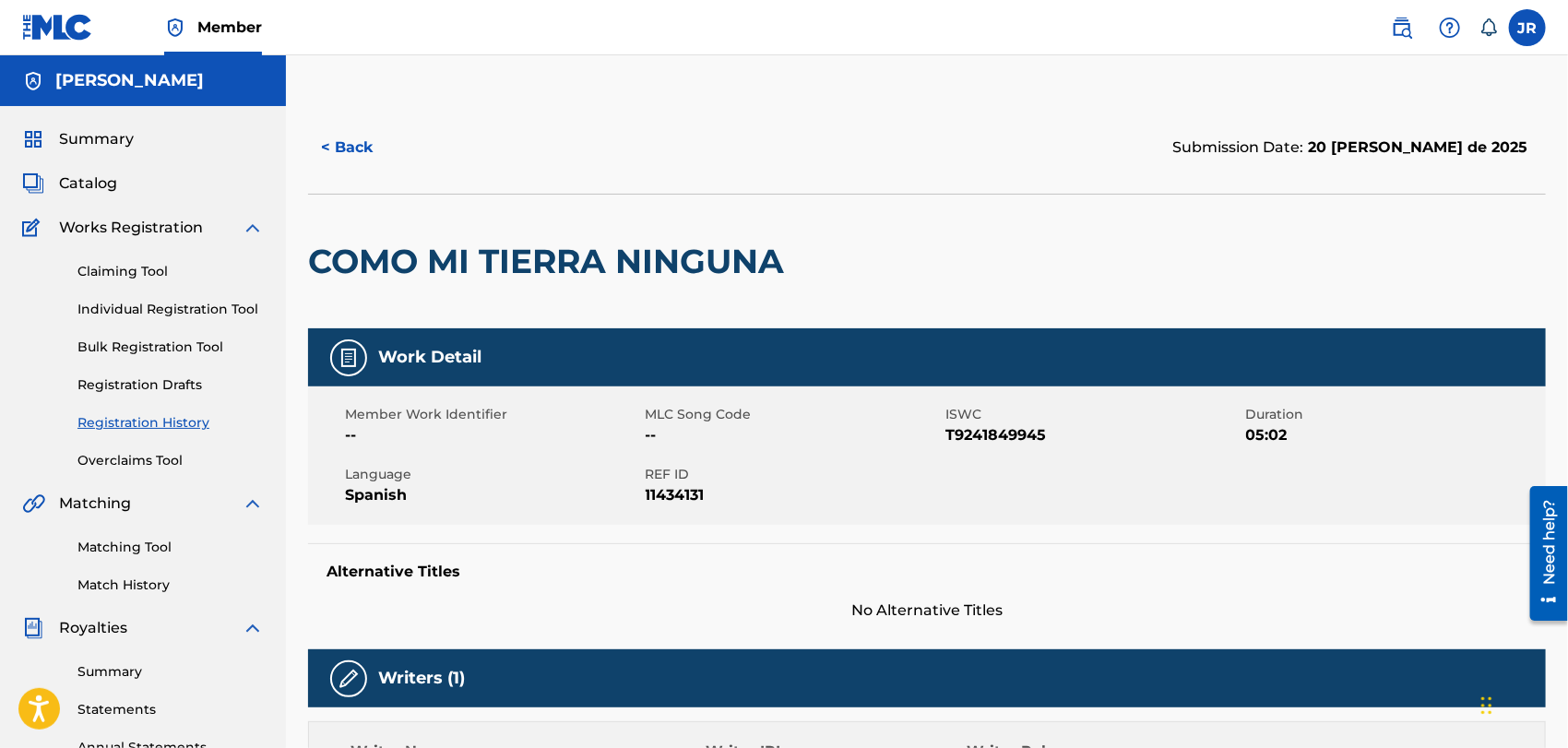
click at [345, 146] on button "< Back" at bounding box center [362, 147] width 110 height 46
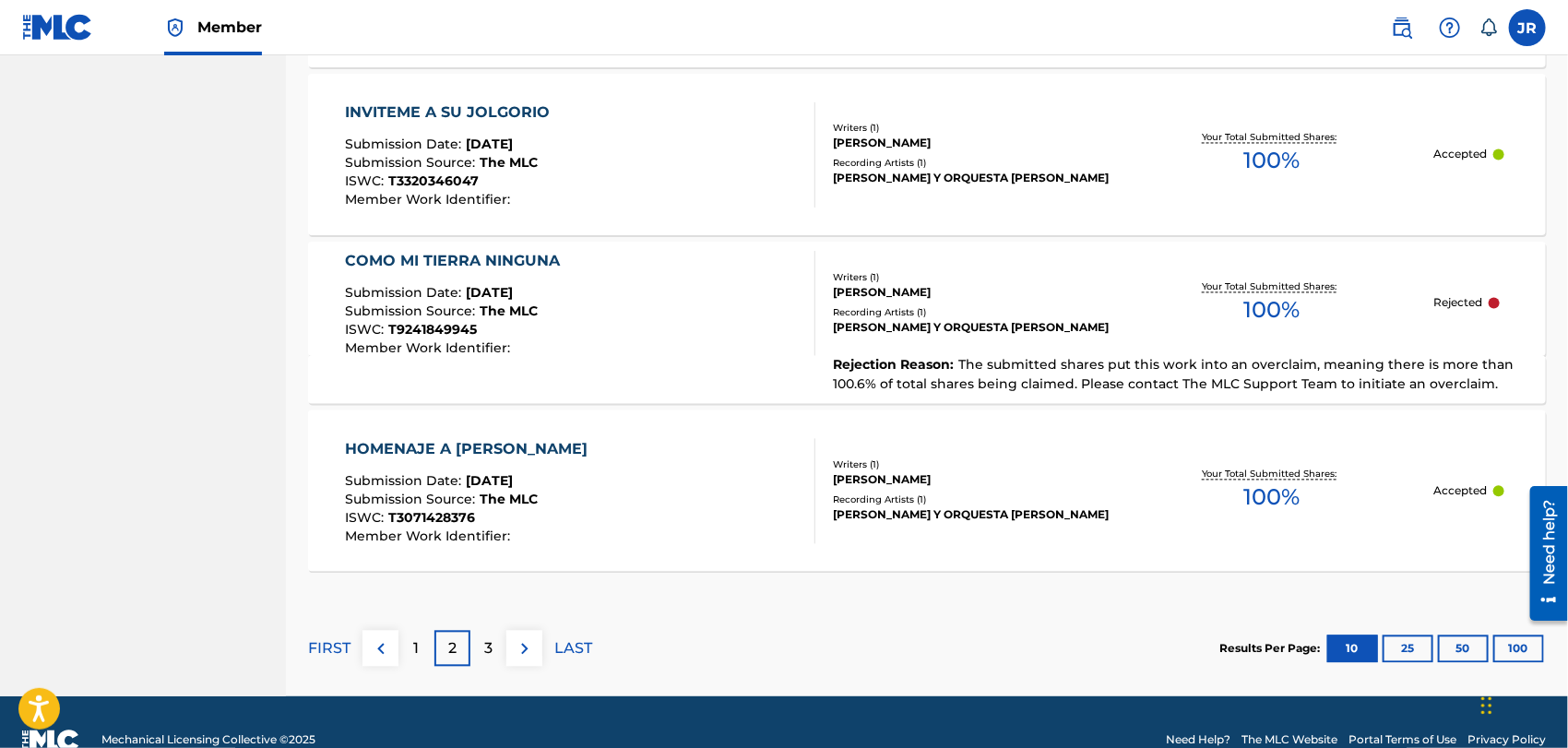
scroll to position [1777, 0]
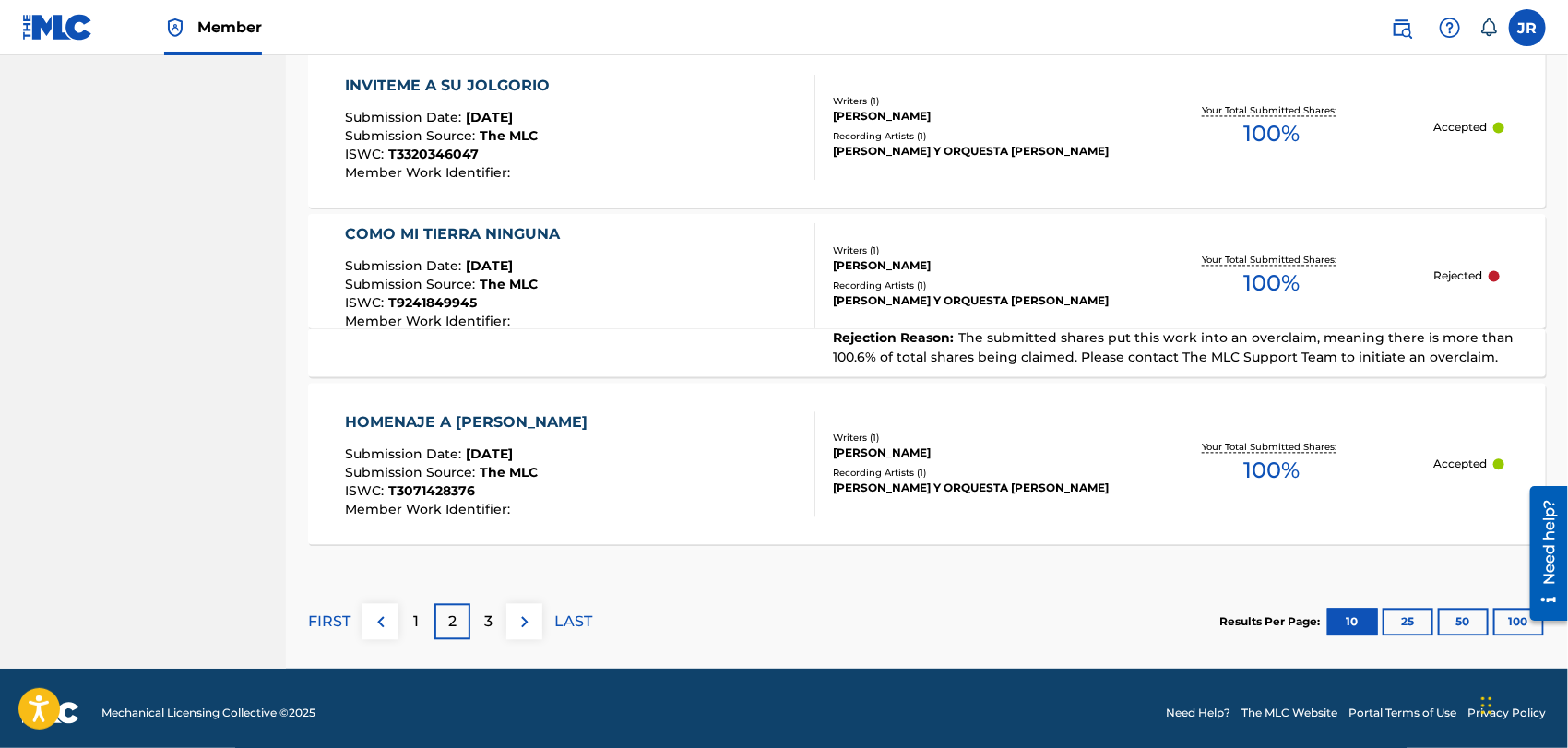
click at [745, 324] on div "COMO MI TIERRA NINGUNA Submission Date : May 20, 2025 Submission Source : The M…" at bounding box center [580, 275] width 471 height 105
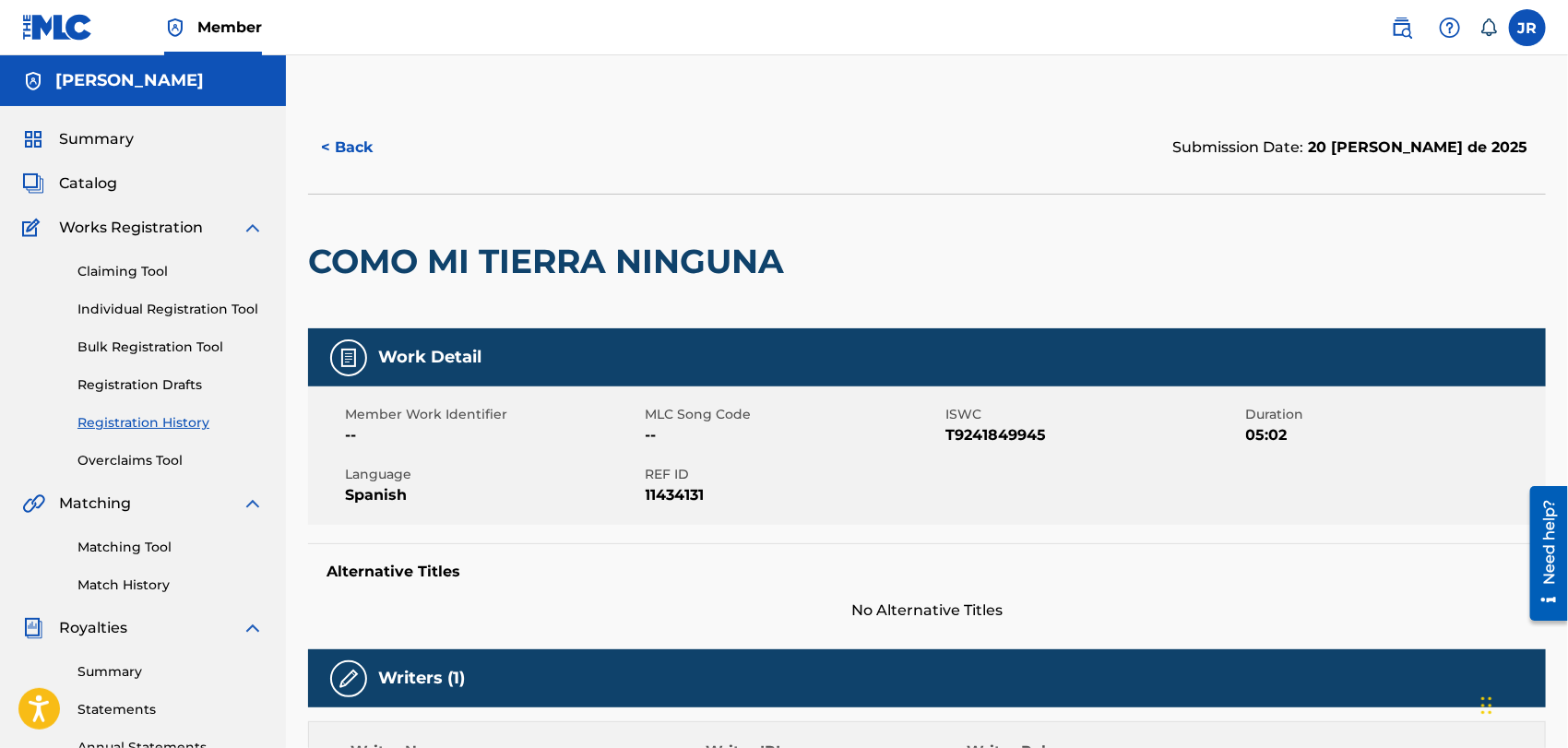
click at [346, 142] on button "< Back" at bounding box center [362, 147] width 110 height 46
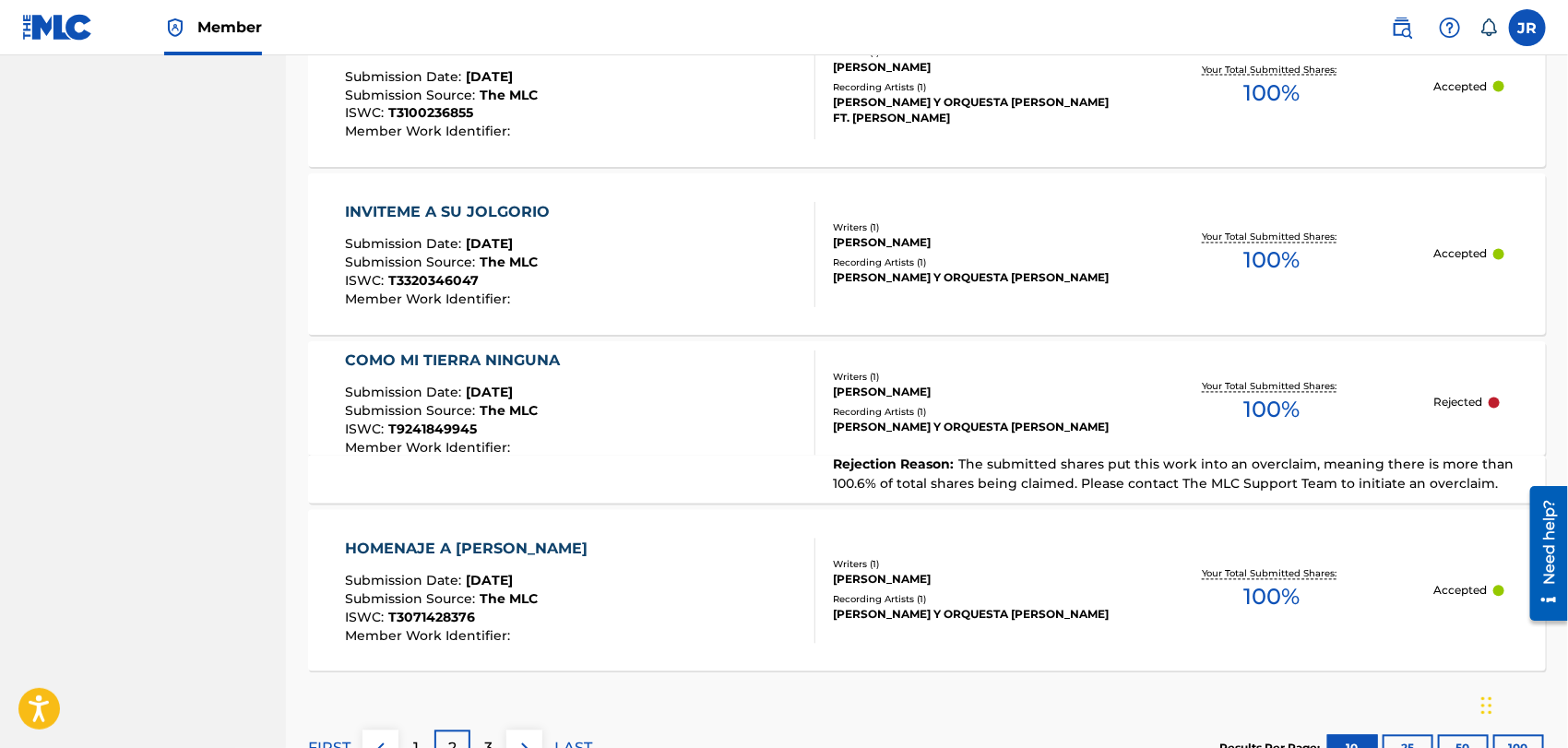
scroll to position [1771, 0]
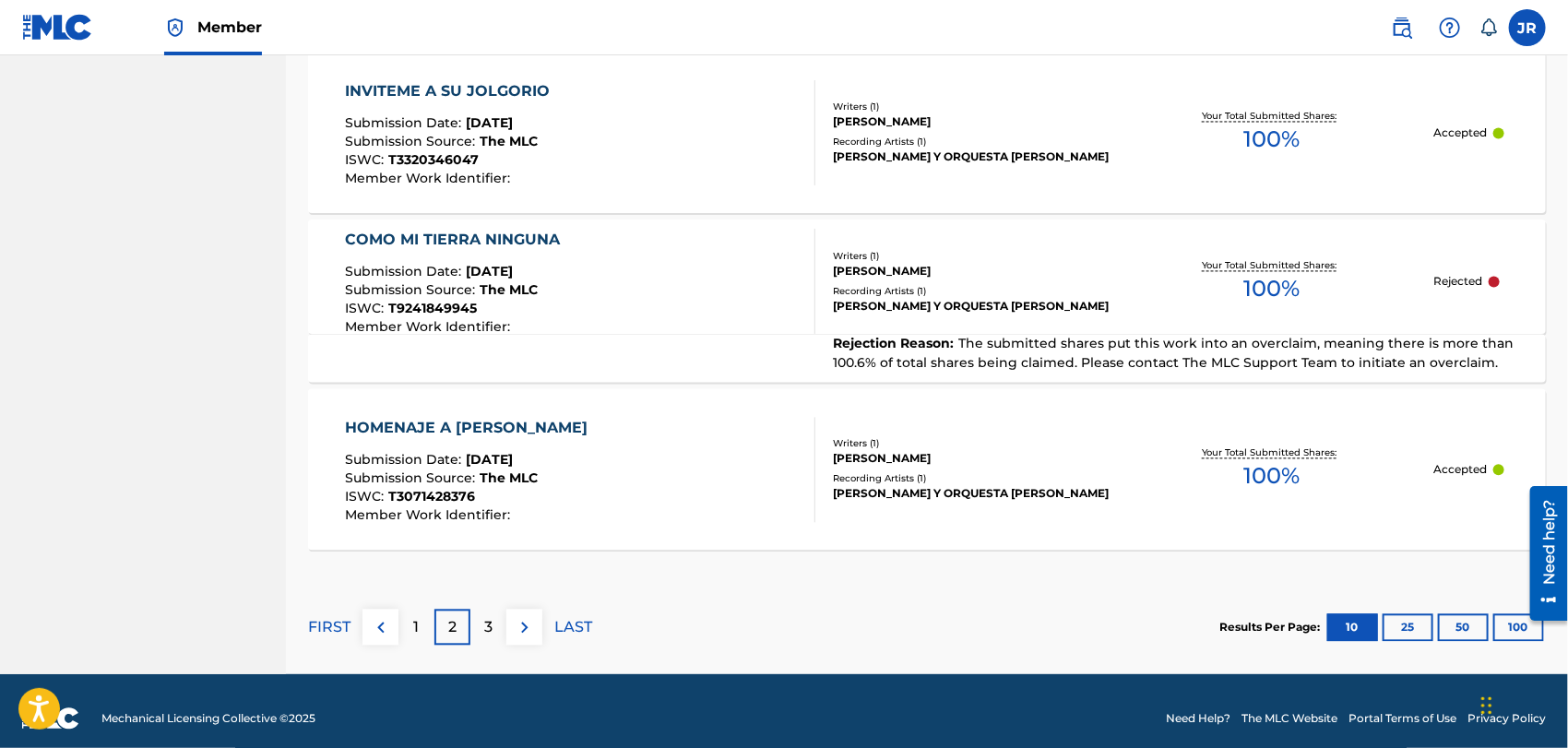
click at [417, 629] on p "1" at bounding box center [417, 628] width 6 height 22
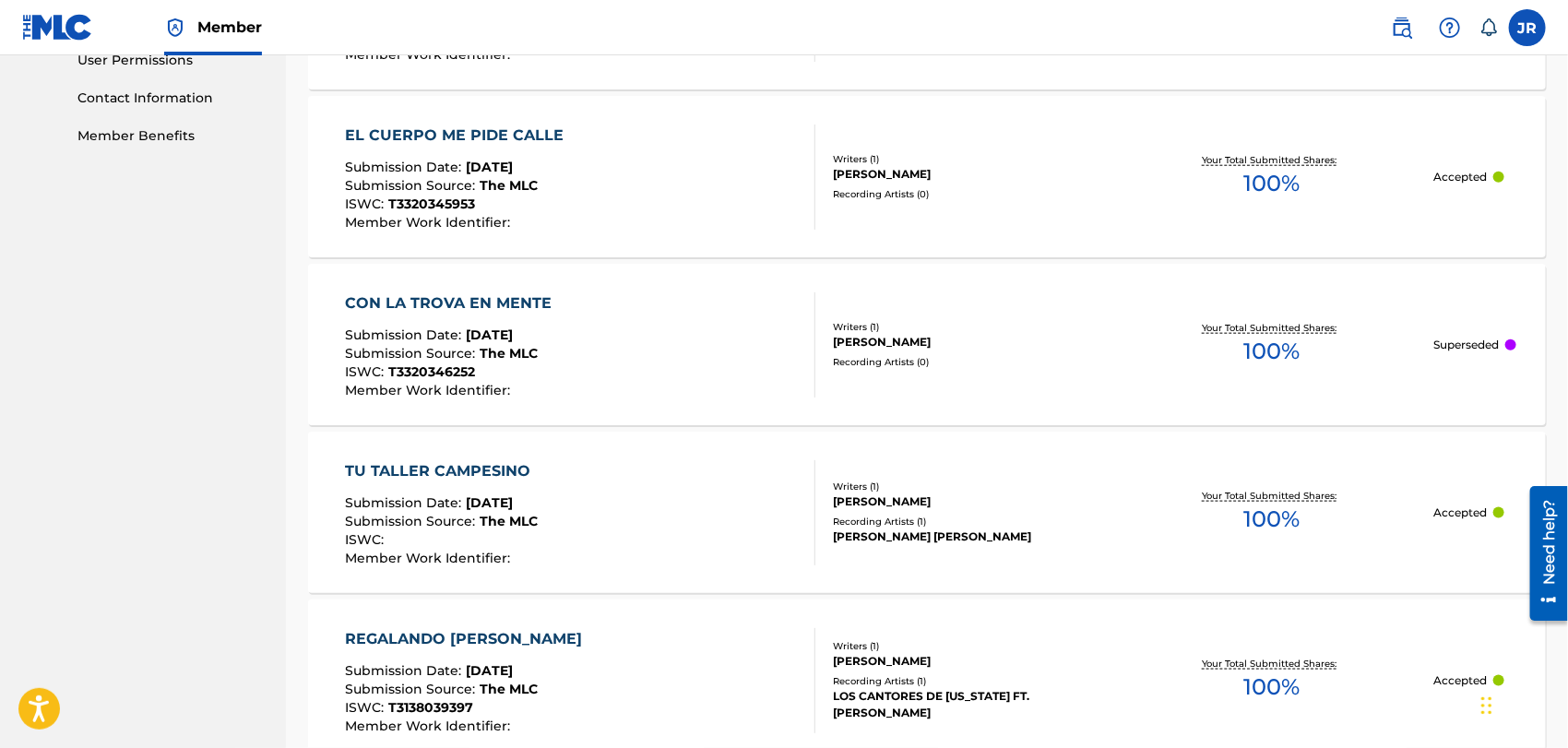
scroll to position [879, 0]
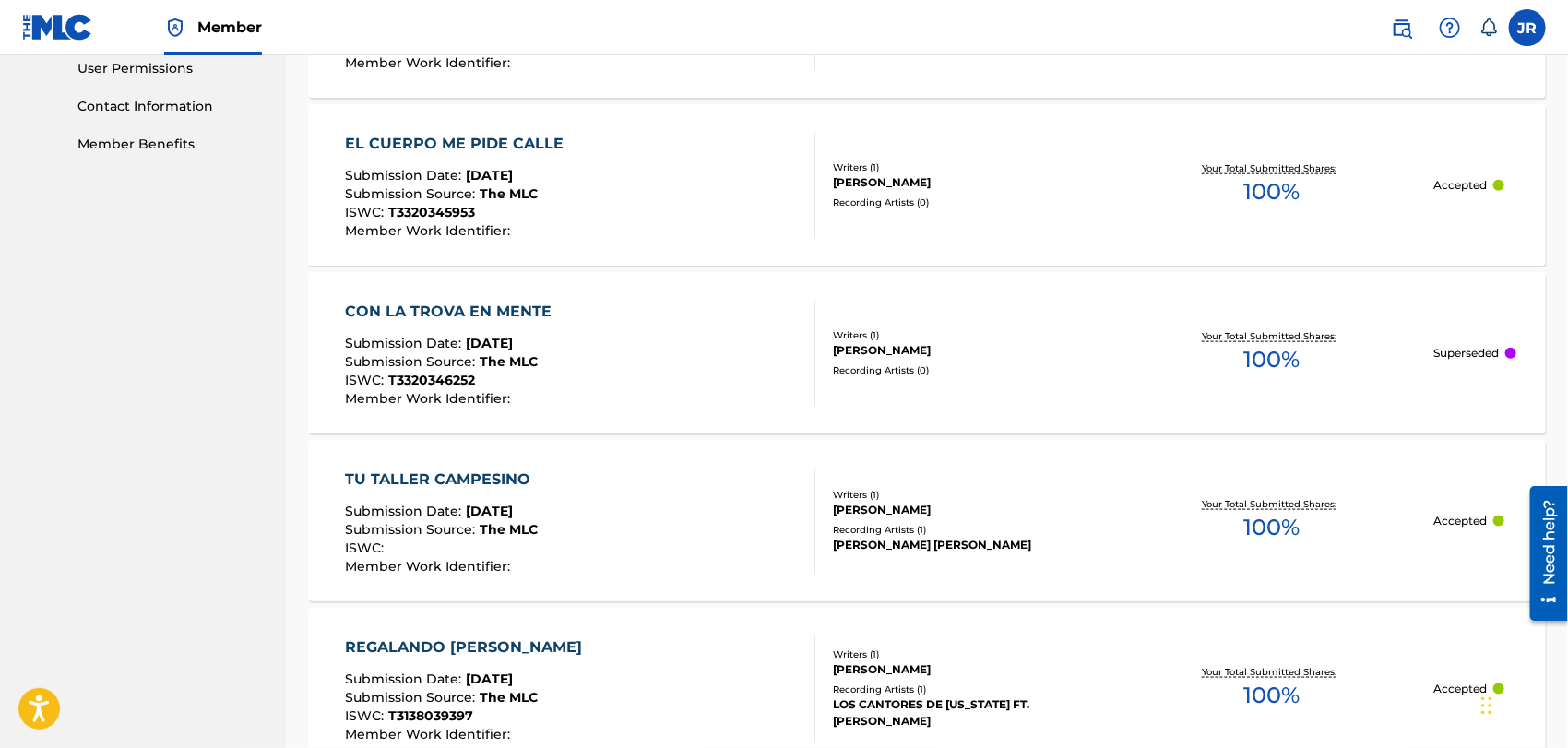
click at [503, 303] on div "CON LA TROVA EN MENTE" at bounding box center [452, 311] width 216 height 22
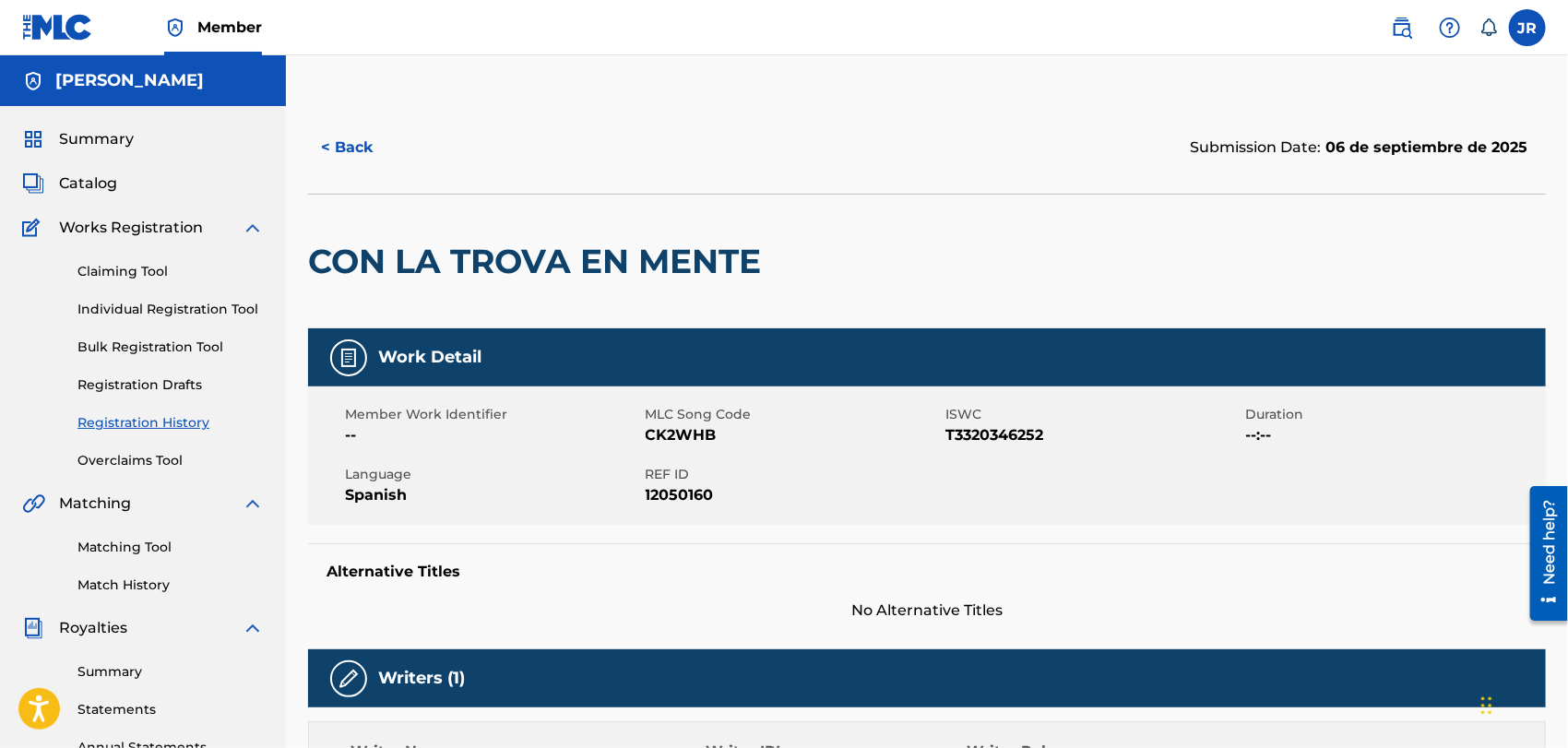
click at [347, 133] on button "< Back" at bounding box center [362, 147] width 110 height 46
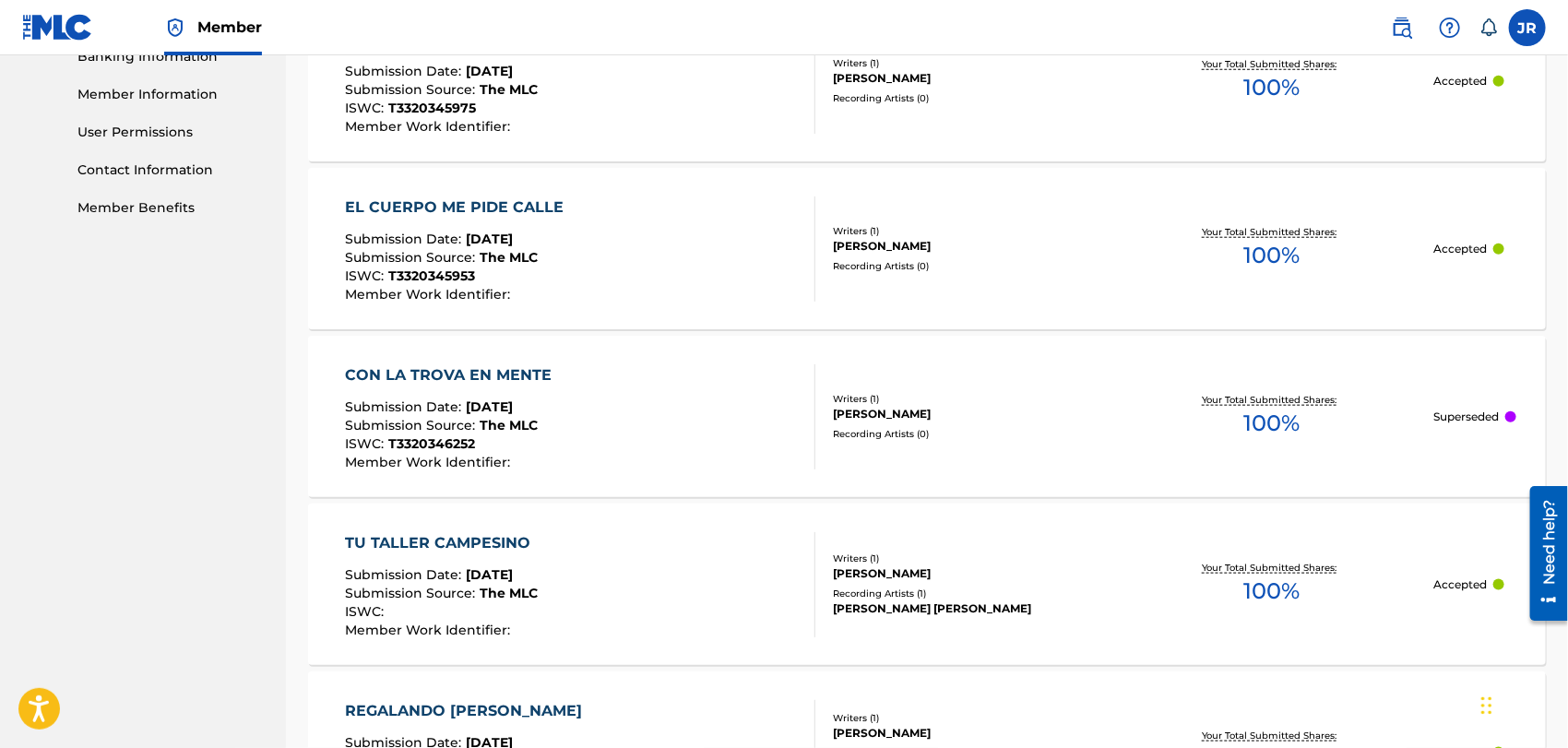
scroll to position [821, 0]
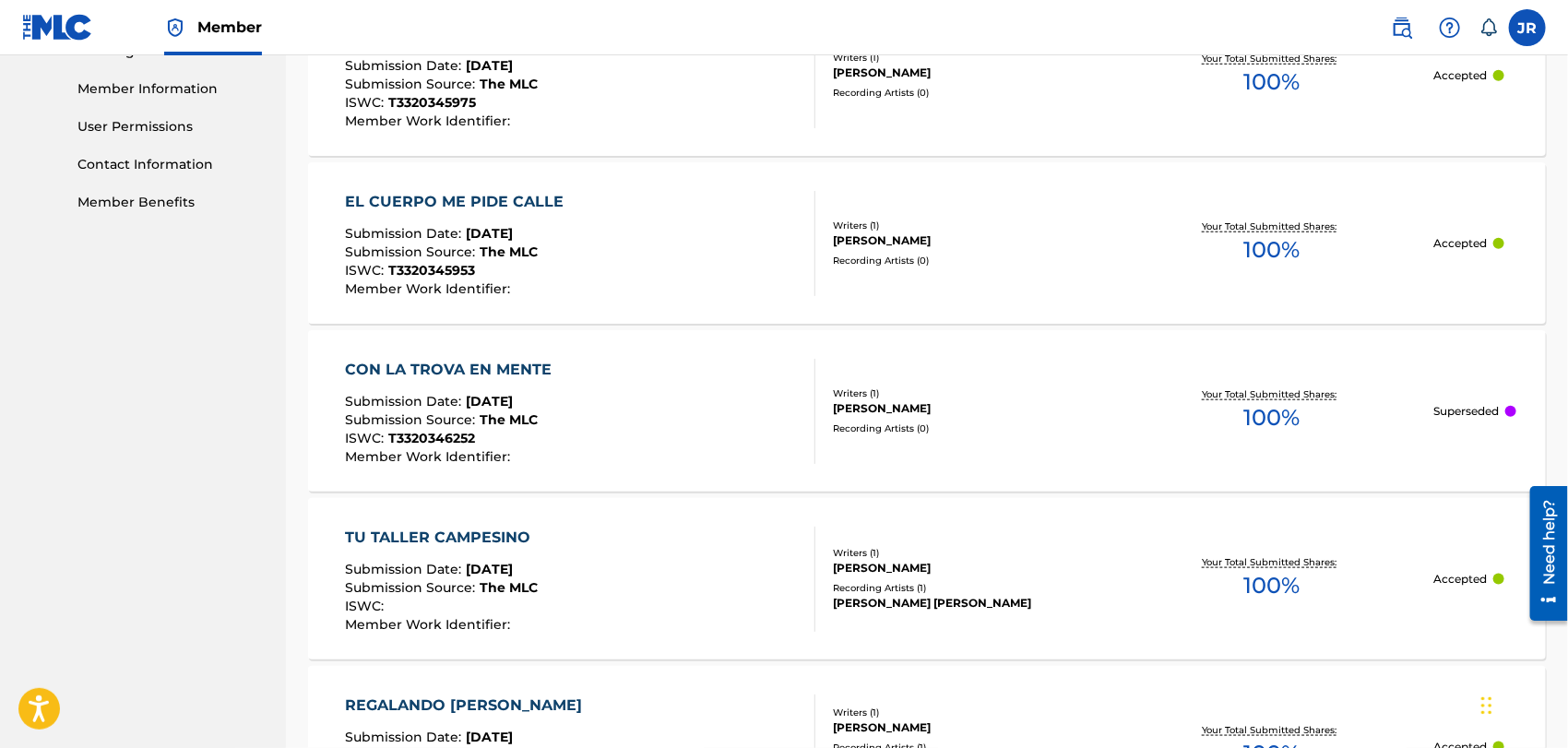
drag, startPoint x: 1456, startPoint y: 405, endPoint x: 1110, endPoint y: 437, distance: 347.5
click at [1110, 437] on div "Your Total Submitted Shares: 100 %" at bounding box center [1271, 411] width 324 height 57
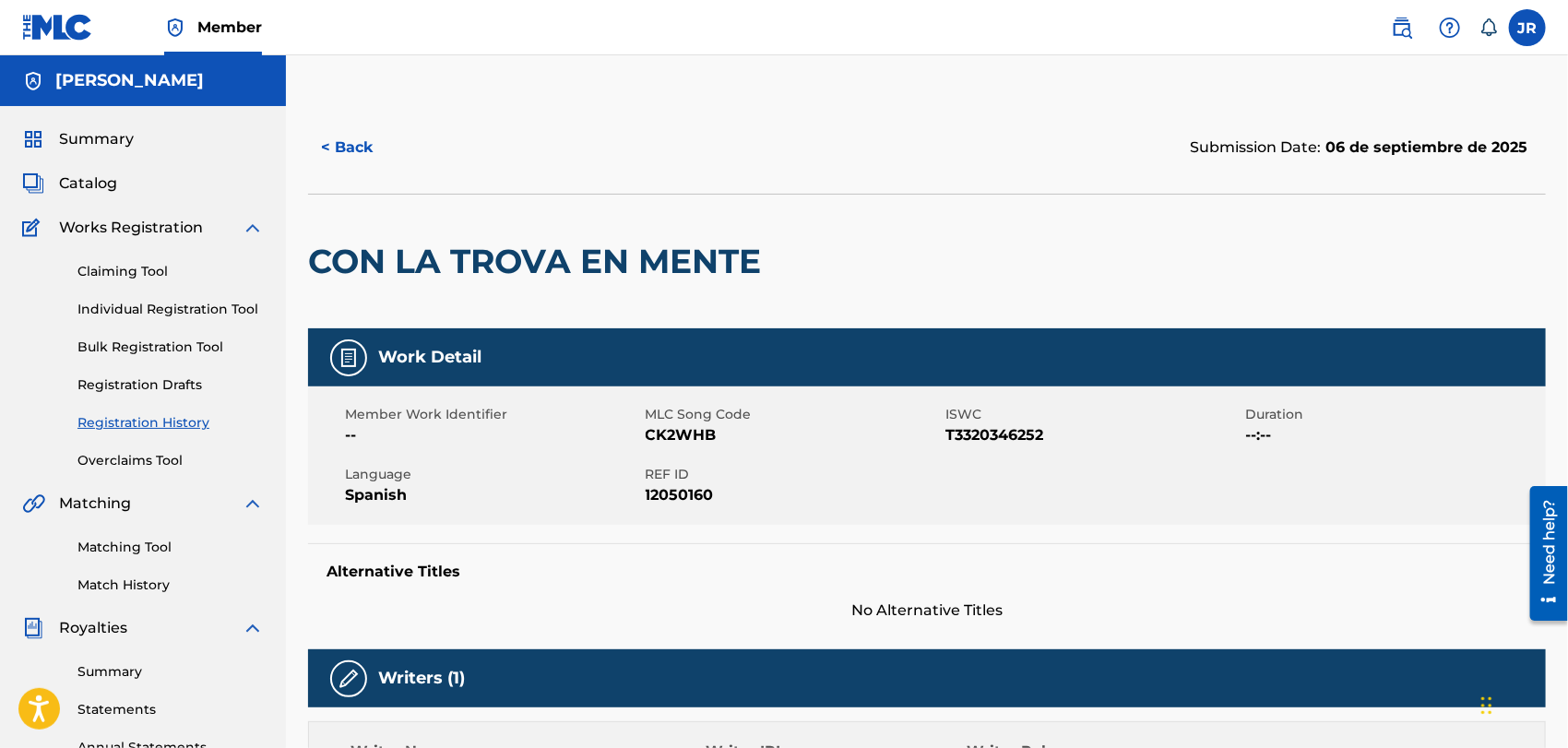
click at [357, 143] on button "< Back" at bounding box center [362, 147] width 110 height 46
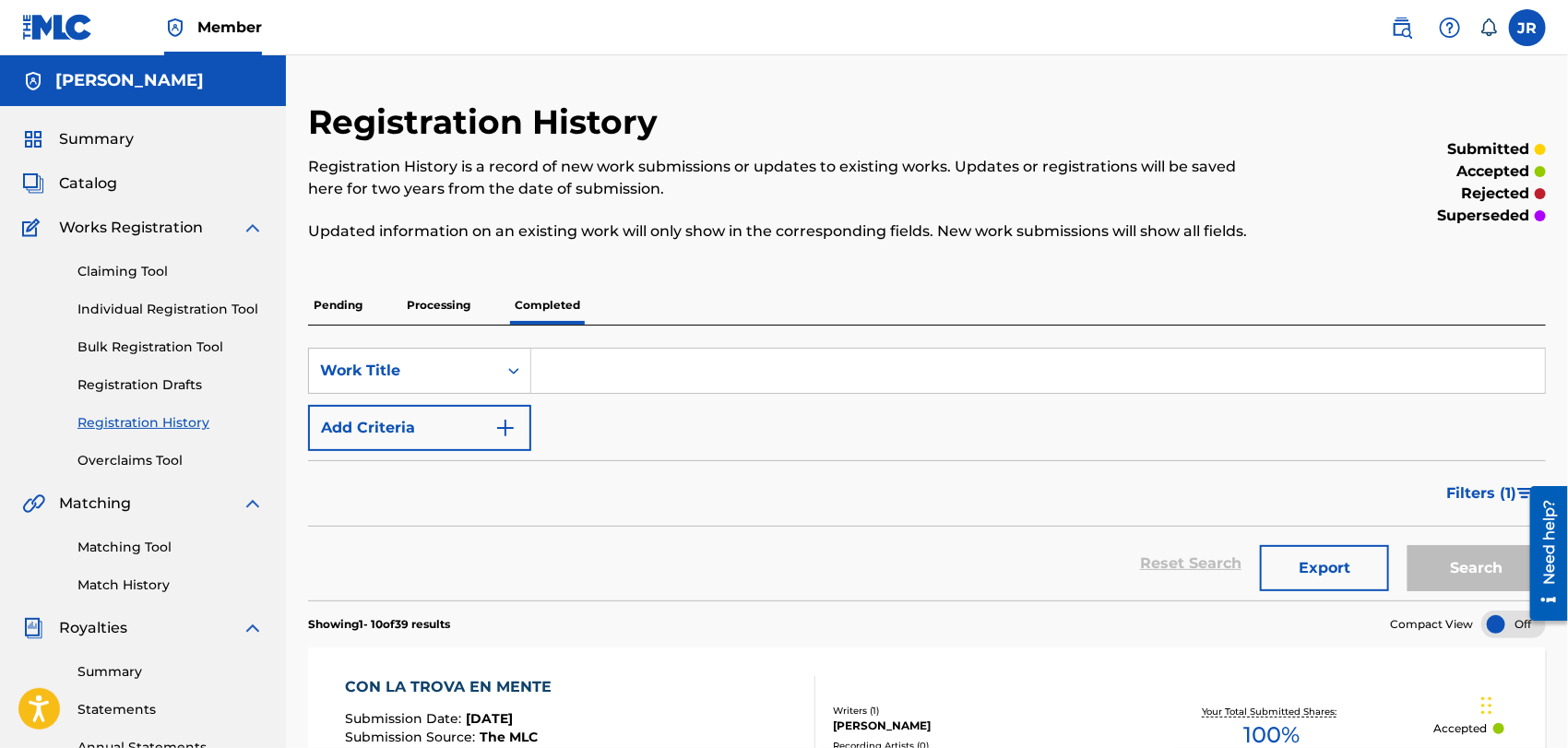
click at [140, 456] on link "Overclaims Tool" at bounding box center [171, 461] width 186 height 19
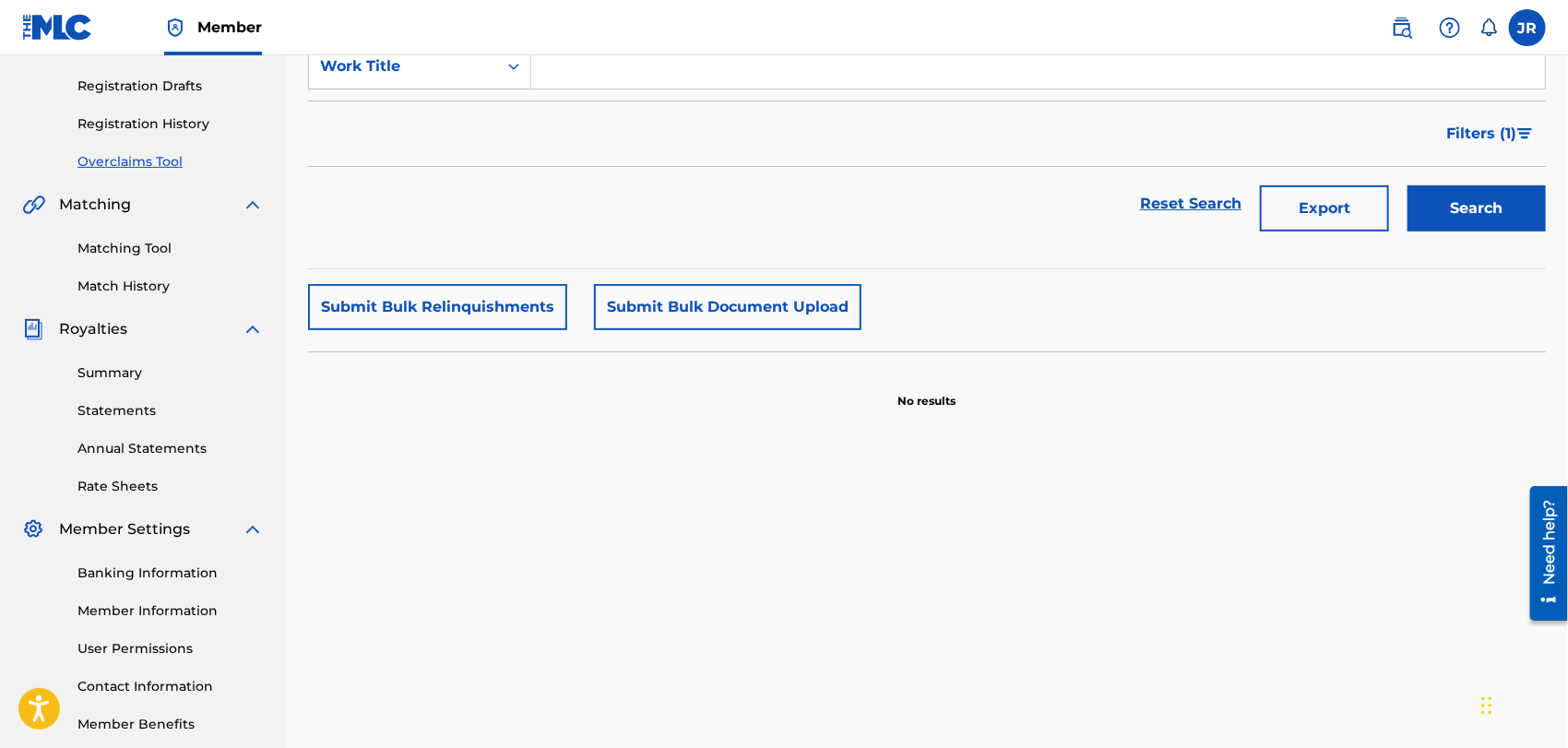
scroll to position [339, 0]
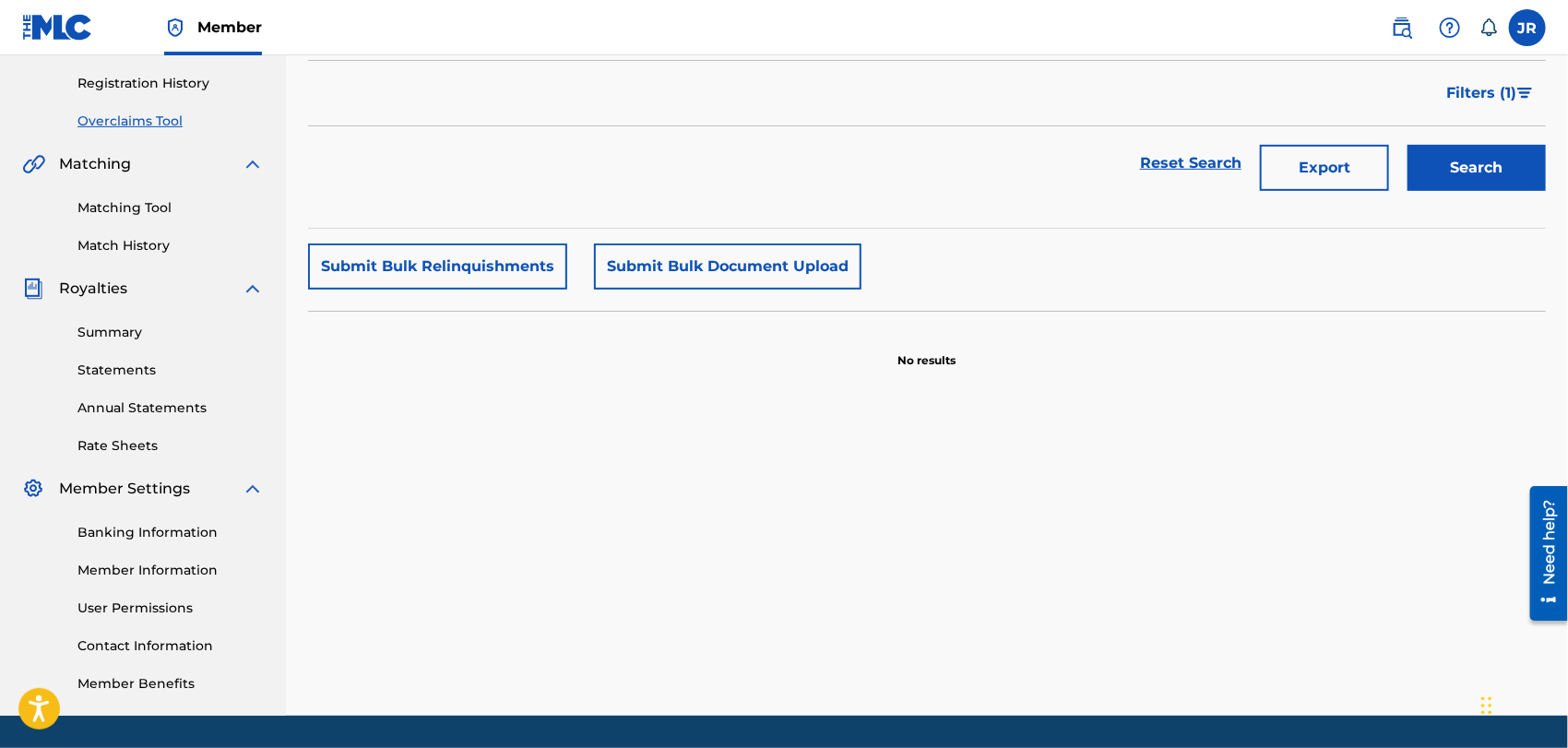
click at [132, 644] on link "Contact Information" at bounding box center [171, 646] width 186 height 19
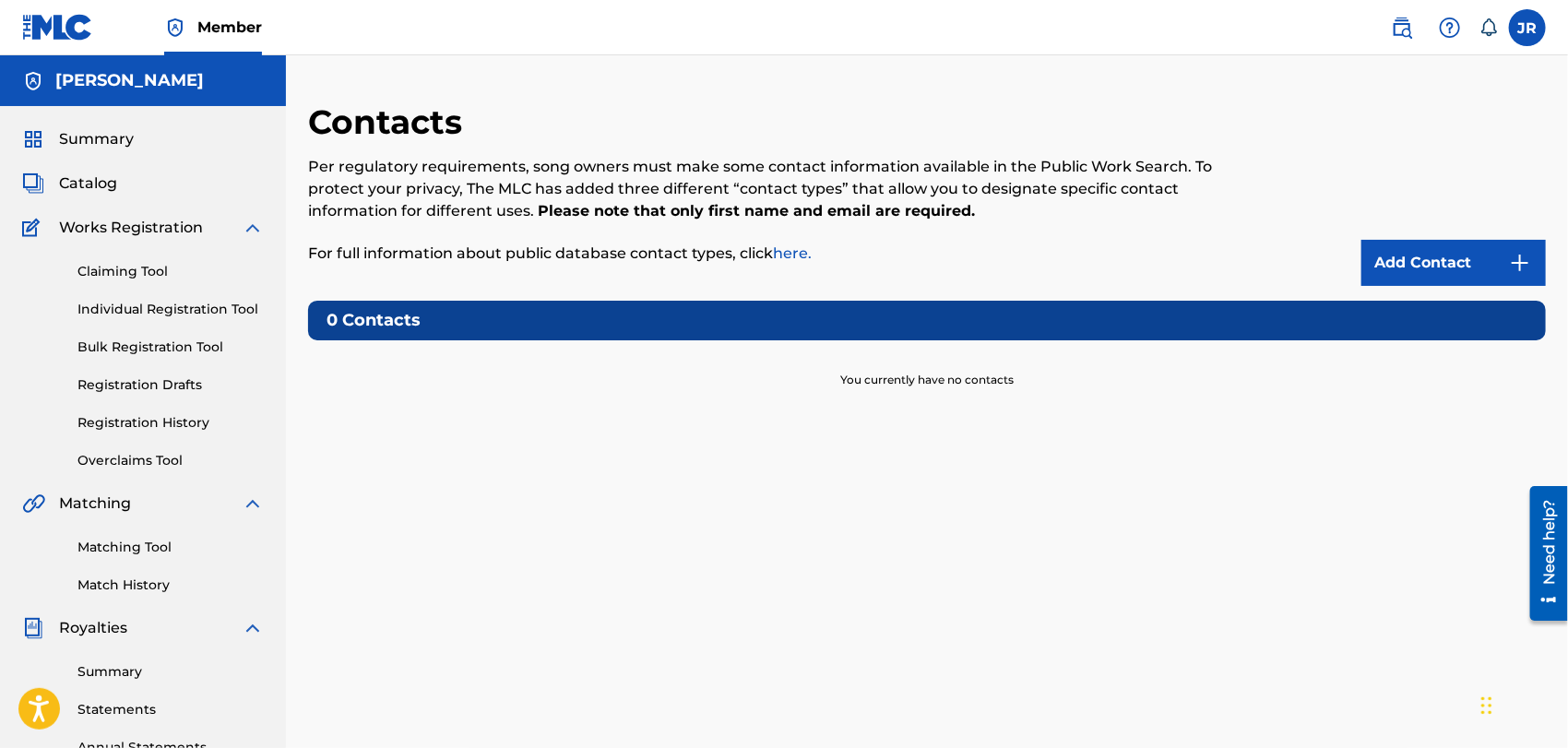
click at [1395, 264] on link "Add Contact" at bounding box center [1453, 263] width 184 height 46
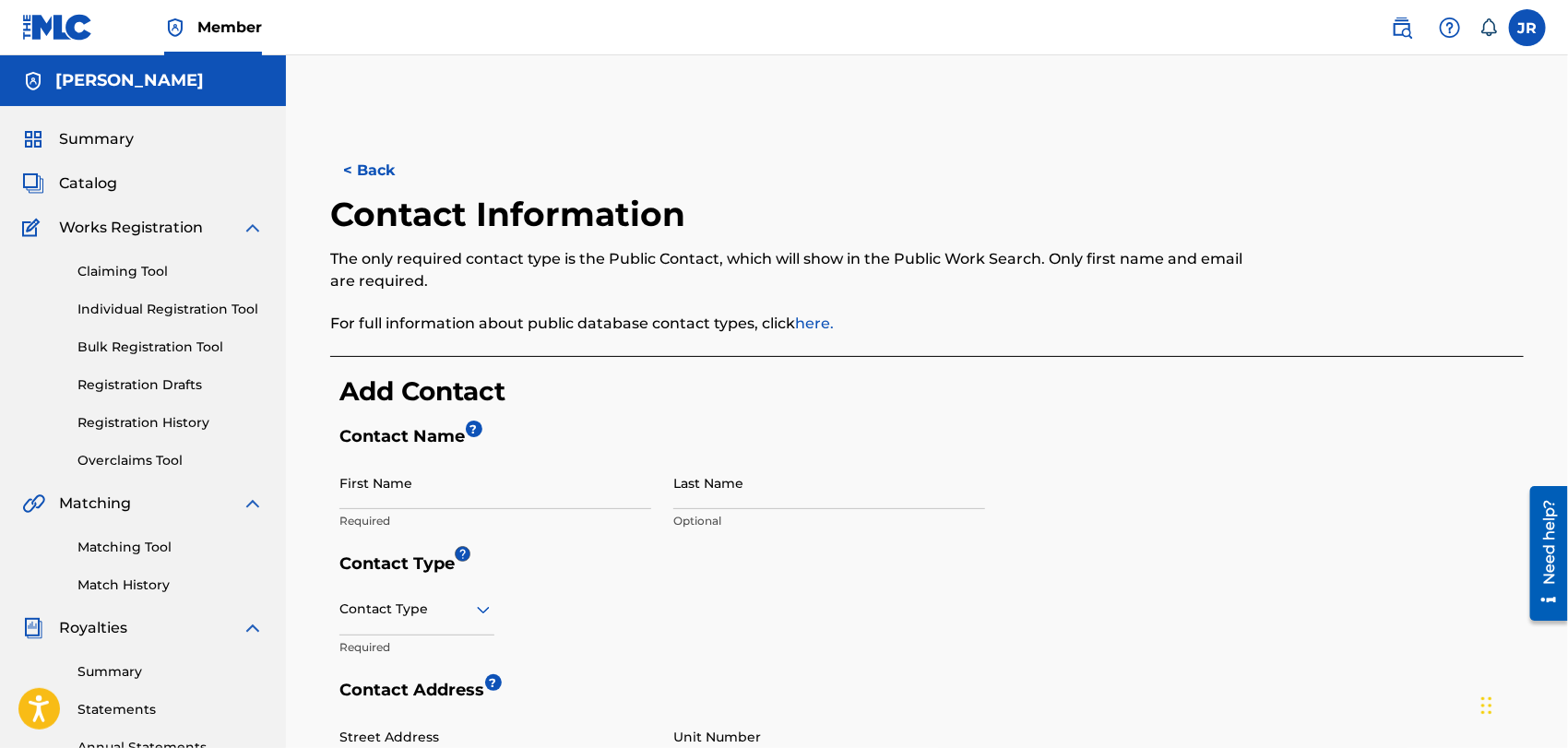
click at [1530, 16] on label at bounding box center [1527, 28] width 37 height 37
click at [1527, 28] on input "JR Jose Rios Santos pepe100x35@yahoo.com Notification Preferences Profile Log o…" at bounding box center [1527, 28] width 0 height 0
click at [1350, 224] on link "Profile" at bounding box center [1346, 230] width 37 height 17
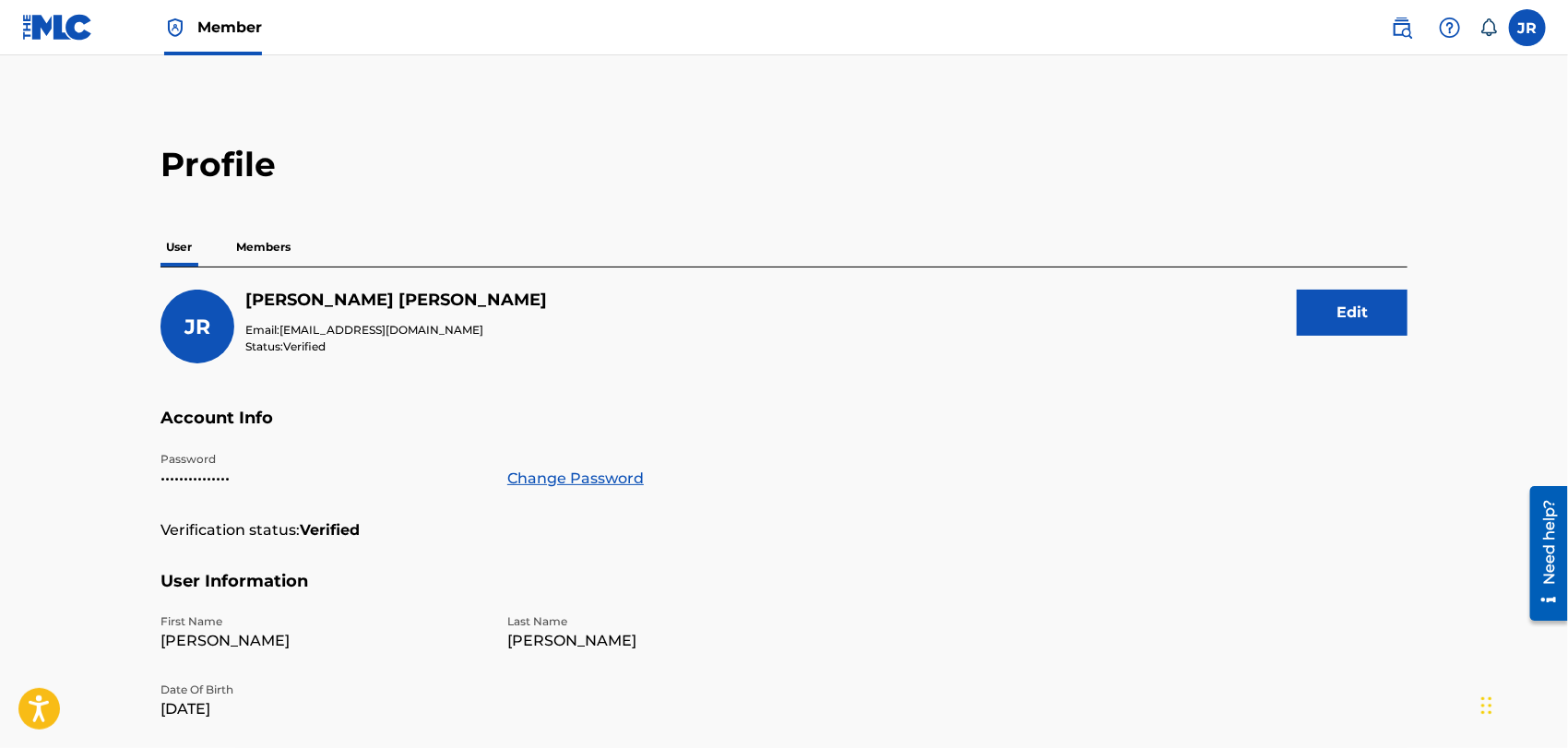
click at [271, 250] on p "Members" at bounding box center [263, 247] width 66 height 39
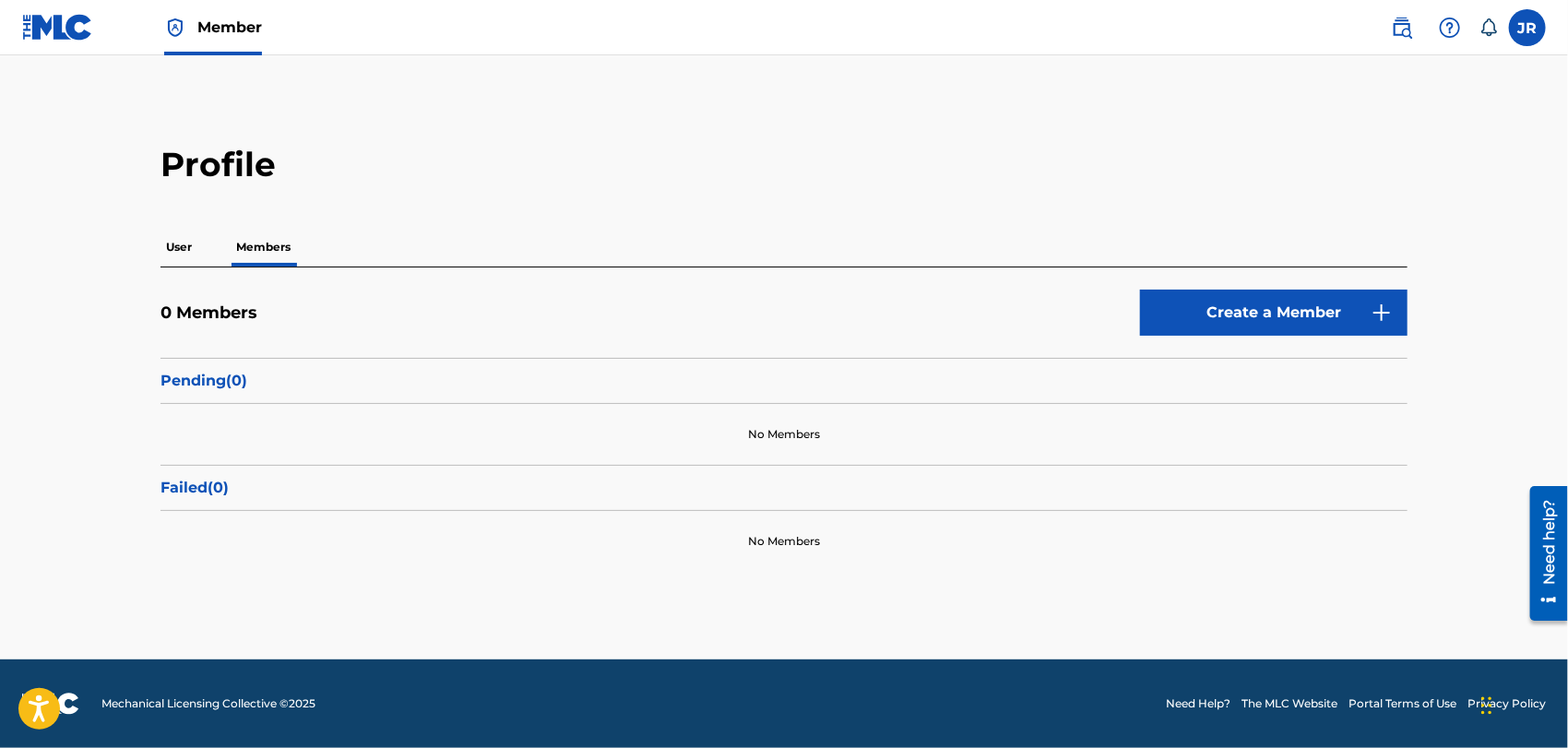
click at [1531, 19] on label at bounding box center [1527, 28] width 37 height 37
click at [1527, 28] on input "JR Jose Rios Santos pepe100x35@yahoo.com Notification Preferences Profile Log o…" at bounding box center [1527, 28] width 0 height 0
click at [1354, 191] on link "Notification Preferences" at bounding box center [1395, 198] width 135 height 17
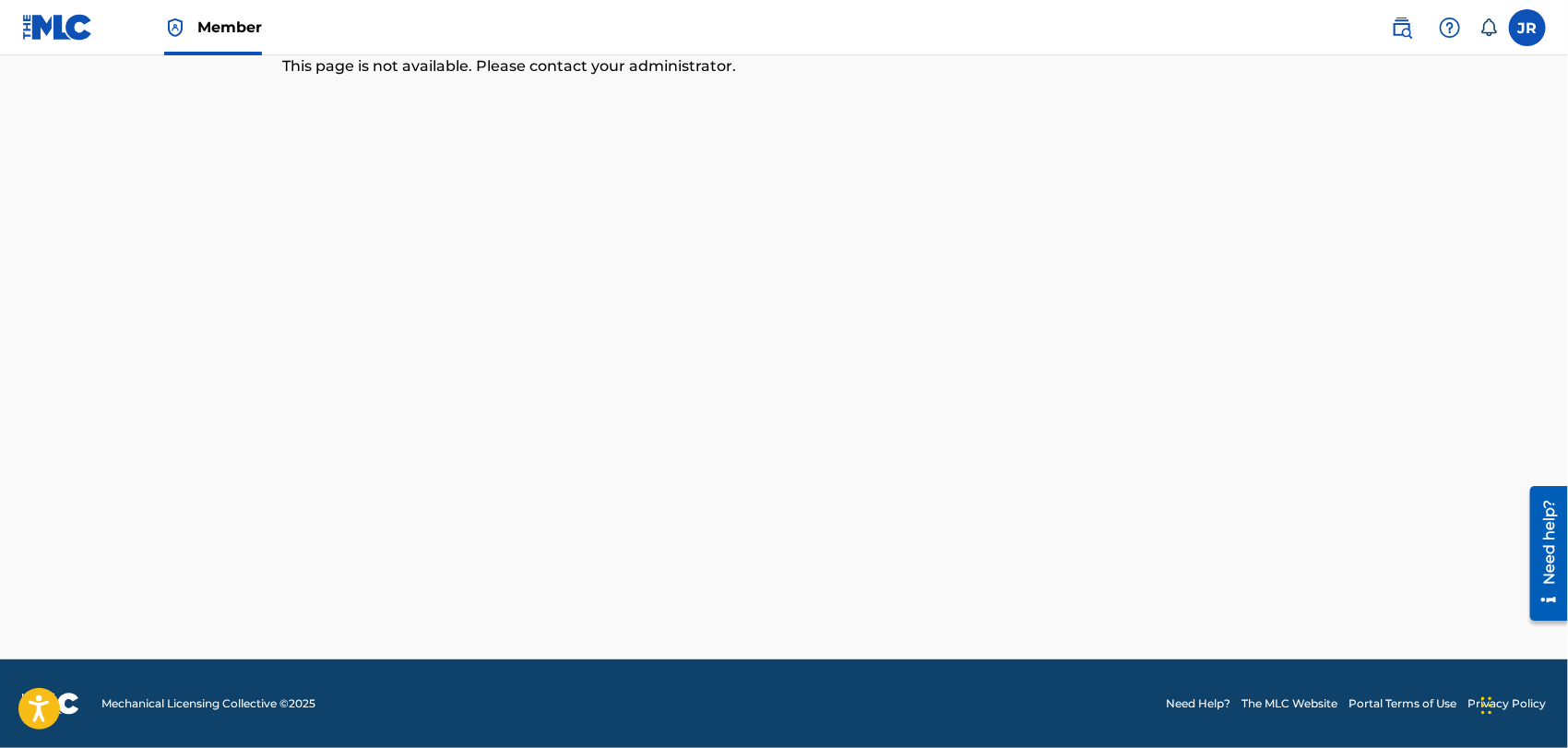
click at [1532, 19] on label at bounding box center [1527, 28] width 37 height 37
click at [1527, 28] on input "JR Jose Rios Santos pepe100x35@yahoo.com Notification Preferences Profile Log o…" at bounding box center [1527, 28] width 0 height 0
click at [1351, 227] on link "Profile" at bounding box center [1346, 230] width 37 height 17
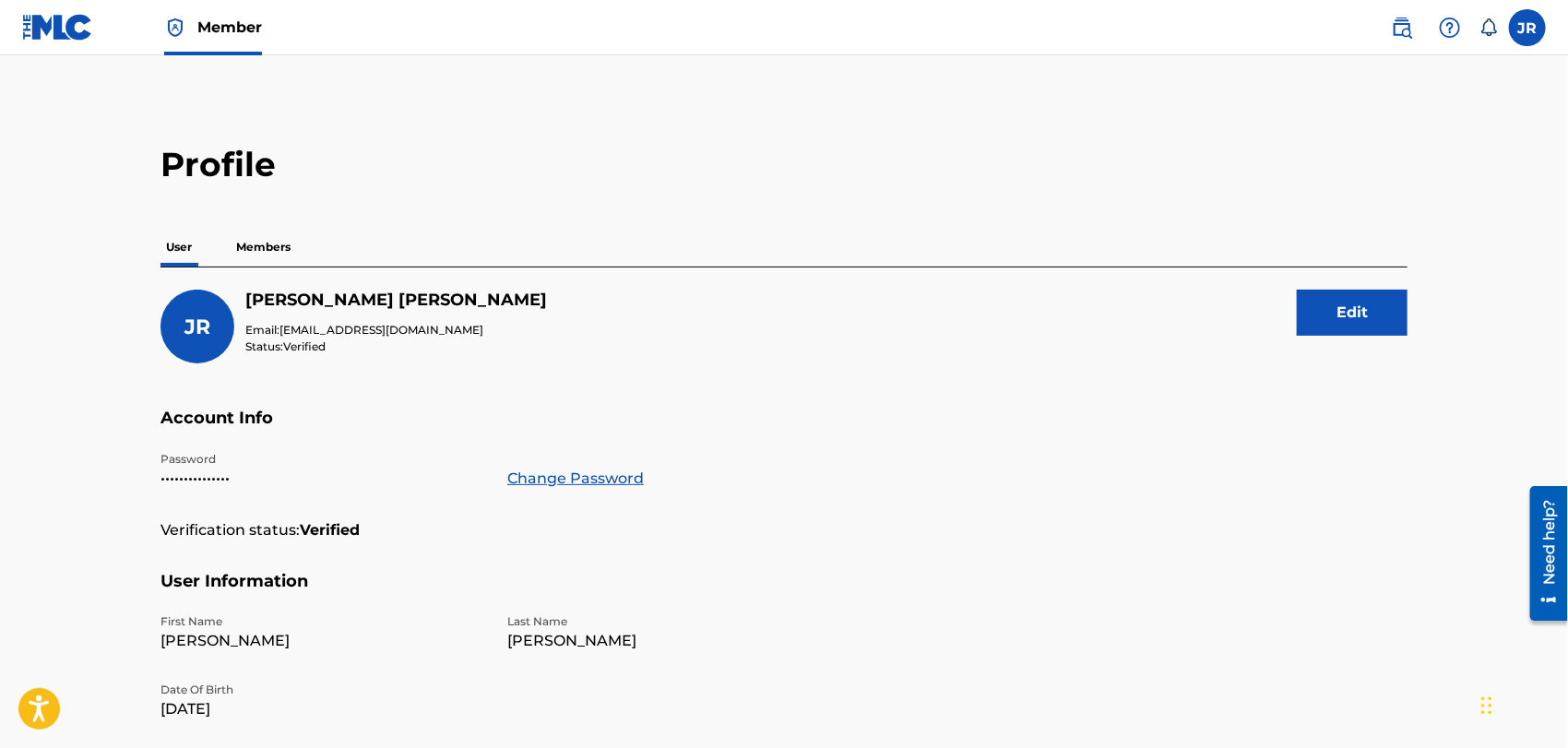
click at [1526, 27] on label at bounding box center [1527, 28] width 37 height 37
click at [1527, 28] on input "JR Jose Rios Santos pepe100x35@yahoo.com Notification Preferences Profile Log o…" at bounding box center [1527, 28] width 0 height 0
click at [1360, 258] on p "Log out" at bounding box center [1348, 261] width 44 height 17
click at [1527, 28] on input "JR Jose Rios Santos pepe100x35@yahoo.com Notification Preferences Profile Log o…" at bounding box center [1527, 28] width 0 height 0
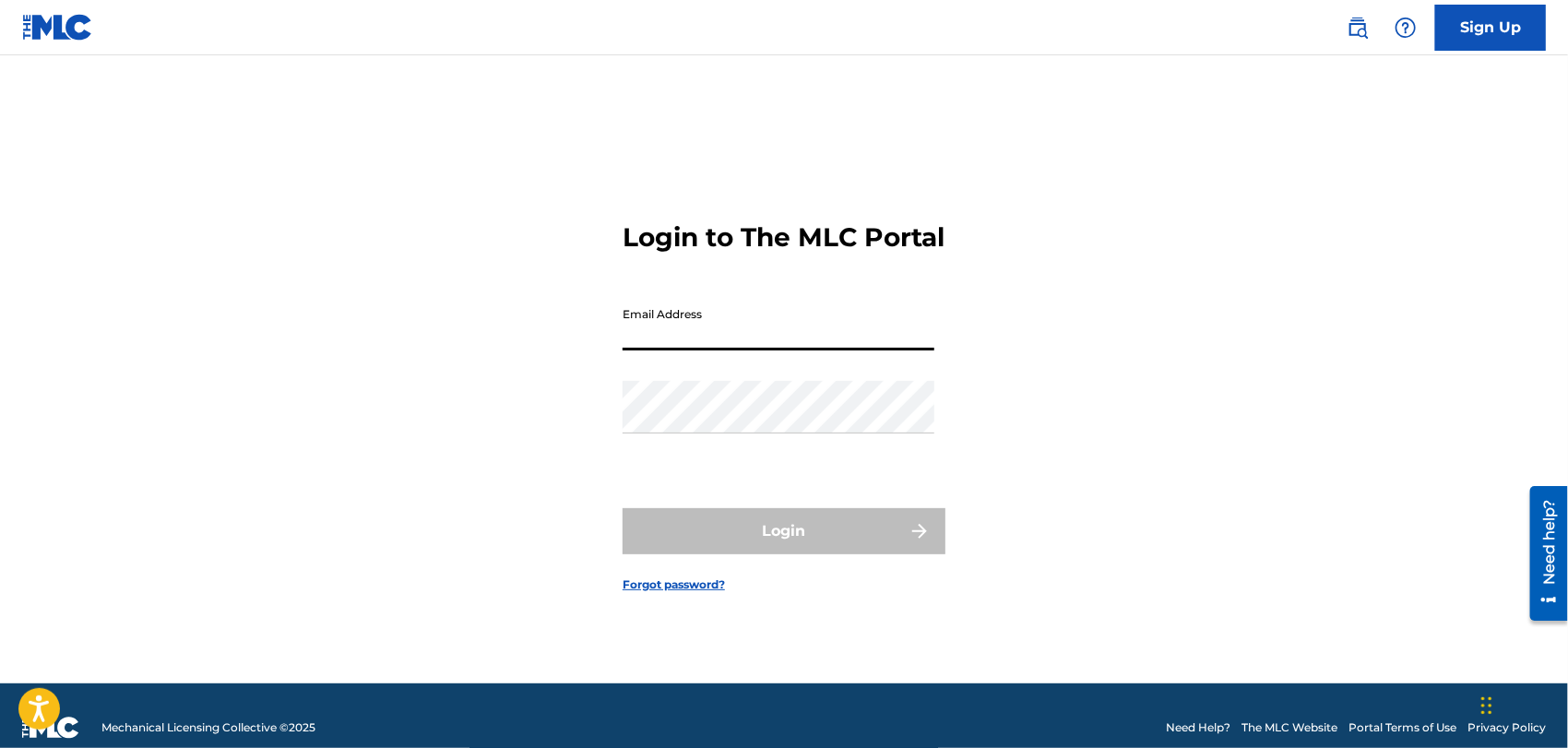
click at [724, 350] on input "Email Address" at bounding box center [778, 323] width 311 height 53
type input "l"
type input "juananglero66@yahoo.com"
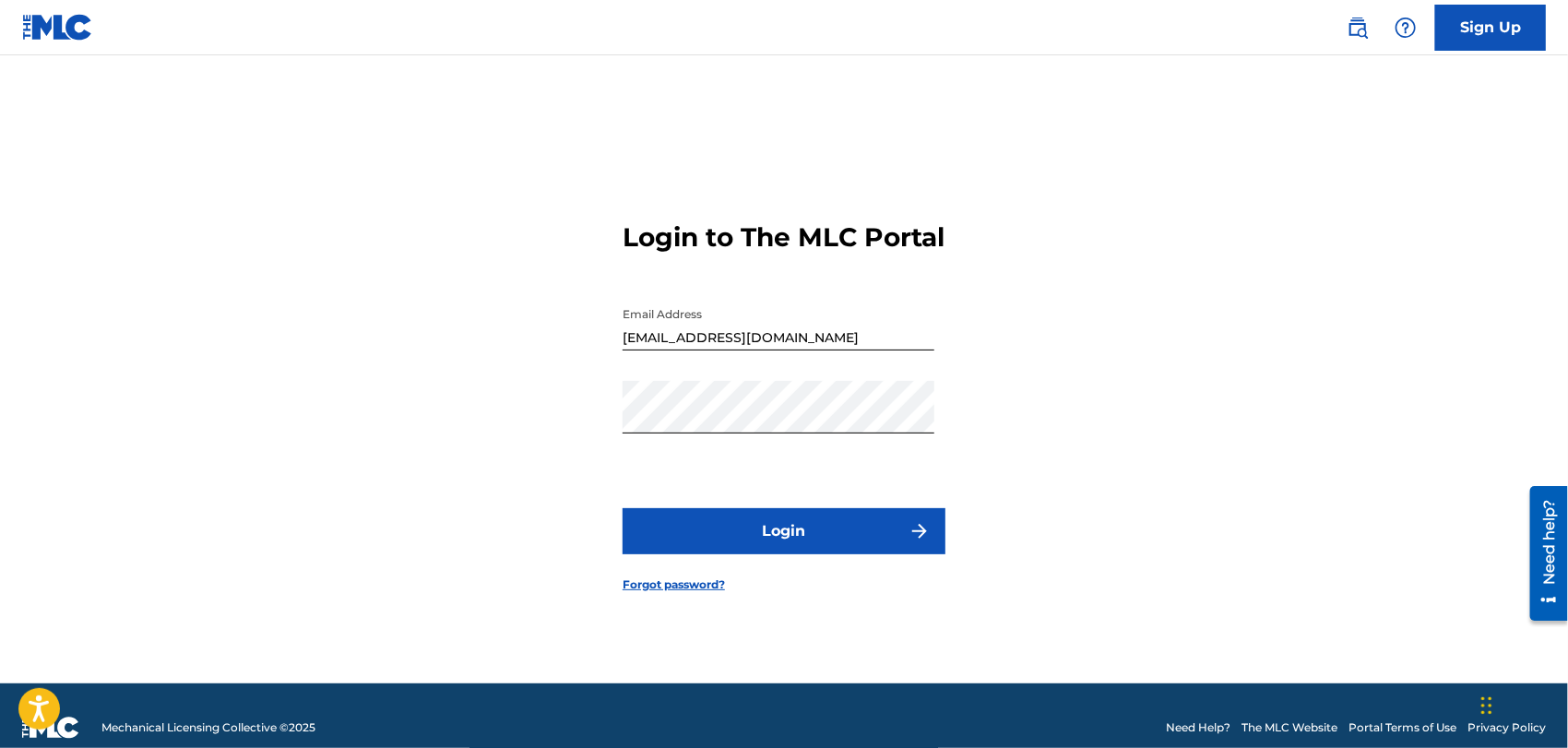
click at [790, 548] on button "Login" at bounding box center [784, 531] width 322 height 46
